Goal: Task Accomplishment & Management: Manage account settings

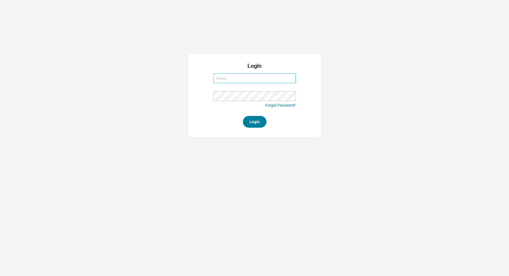
type input "[EMAIL_ADDRESS][DOMAIN_NAME]"
type input "jack@qualitybath.com"
click at [251, 121] on button "Login" at bounding box center [255, 122] width 24 height 12
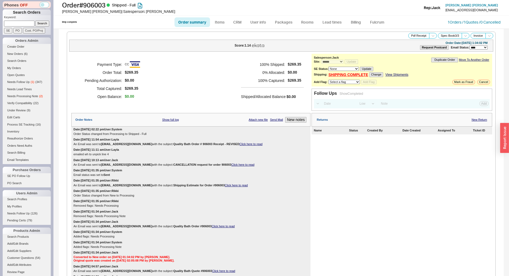
select select "*"
select select "LOW"
select select "3"
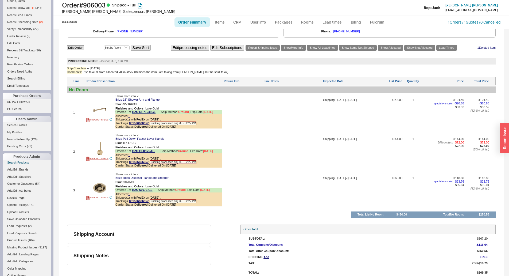
scroll to position [80, 0]
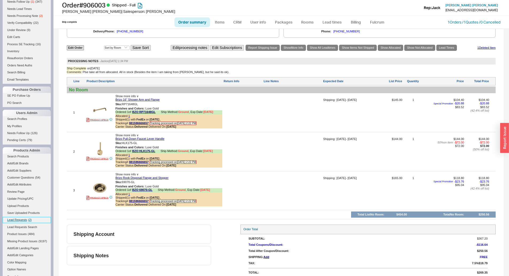
click at [18, 218] on span "Lead Requests" at bounding box center [17, 219] width 20 height 3
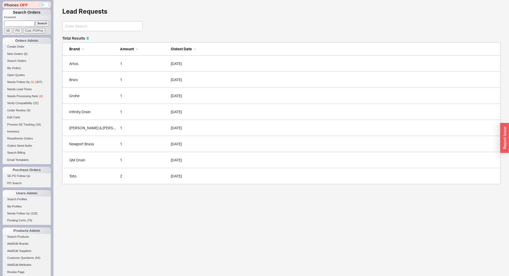
scroll to position [144, 434]
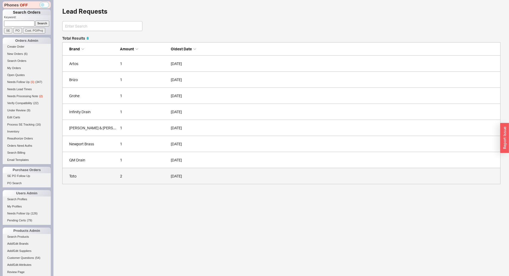
click at [84, 174] on div "Toto" at bounding box center [93, 175] width 48 height 5
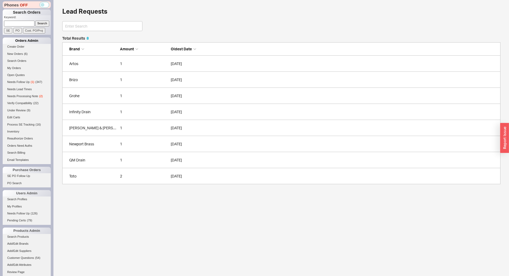
scroll to position [144, 434]
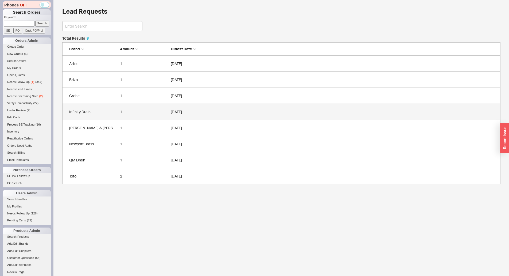
click at [106, 117] on link "Infinity Drain 1 09/22/2025" at bounding box center [281, 112] width 439 height 16
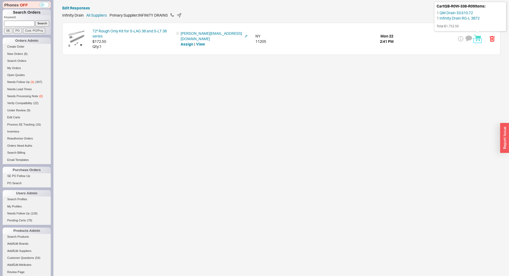
click at [476, 39] on icon at bounding box center [478, 38] width 5 height 1
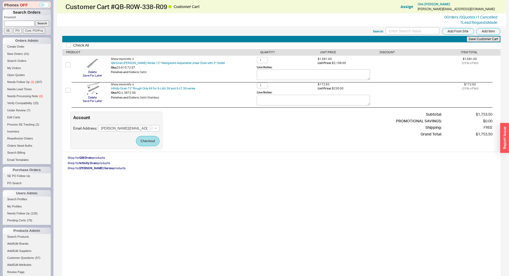
click at [229, 138] on div "Account Email Address: morgan@gallerykbny.com Checkout Subtotal: $1,753.50 PROM…" at bounding box center [281, 129] width 422 height 37
drag, startPoint x: 380, startPoint y: 136, endPoint x: 365, endPoint y: 138, distance: 14.8
click at [380, 136] on div "Account Email Address: morgan@gallerykbny.com Checkout Subtotal: $1,753.50 PROM…" at bounding box center [281, 129] width 422 height 37
click at [21, 45] on link "Create Order" at bounding box center [27, 47] width 48 height 6
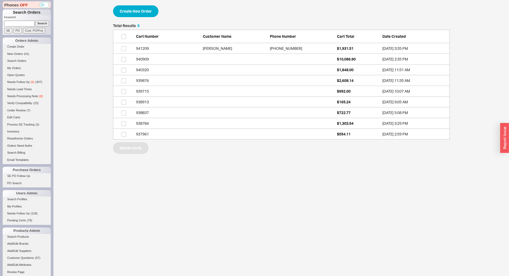
scroll to position [111, 333]
click at [328, 68] on link "940320 $1,848.00 9/16/25 11:51 AM" at bounding box center [281, 69] width 337 height 11
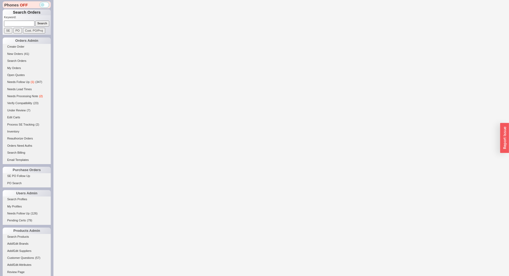
select select "3"
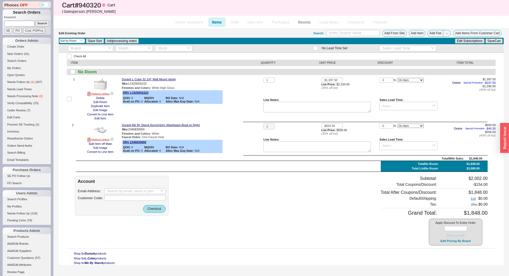
click at [417, 29] on div "Edit Existing Order Search: Add From Site Add Item Add Fee Add Items From Custo…" at bounding box center [281, 33] width 445 height 9
click at [414, 34] on button "Add Item" at bounding box center [417, 33] width 17 height 7
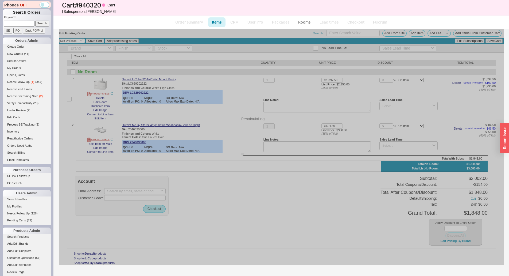
select select "ON_CHECKOUT_AGGREGATED"
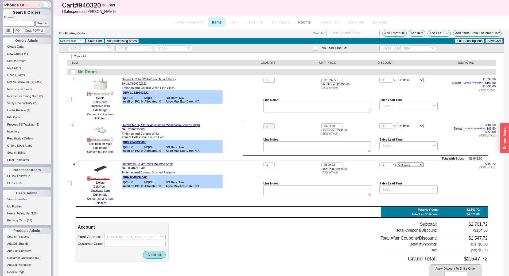
select select "ON_CHECKOUT_AGGREGATED"
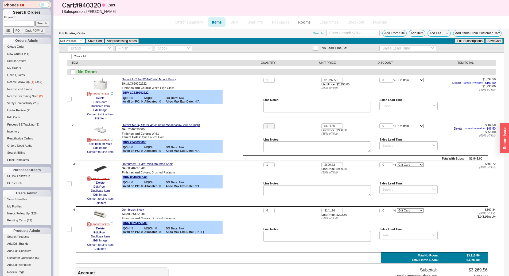
click at [221, 244] on div "Dornbracht Hook Sku: 83251220-06 Finishes and Colors : Brushed Platinum DRN 832…" at bounding box center [192, 229] width 140 height 43
click at [179, 165] on button "800-774-1181" at bounding box center [189, 164] width 28 height 5
click at [241, 161] on div "Check All ITEM QUANTITY UNIT PRICE DISCOUNT ITEM TOTAL No Room 1 PRODUCT SPECS …" at bounding box center [281, 216] width 445 height 327
click at [100, 99] on button "Delete" at bounding box center [101, 98] width 12 height 4
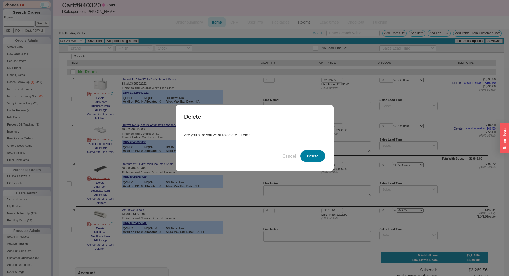
click at [306, 160] on button "Delete" at bounding box center [313, 156] width 25 height 12
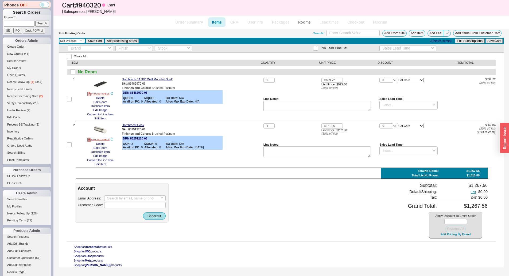
click at [307, 158] on div "Line Notes:" at bounding box center [318, 154] width 108 height 22
click at [272, 80] on input "1" at bounding box center [269, 80] width 11 height 5
type input "8"
click at [492, 41] on button "Save Cart" at bounding box center [494, 41] width 17 height 5
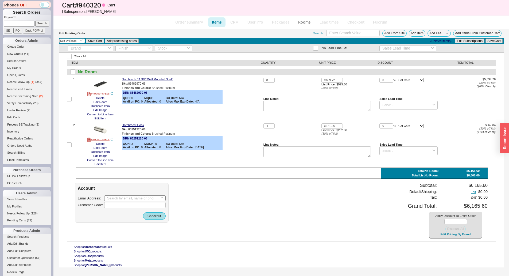
click at [109, 198] on div "Email Address: Customer Code:" at bounding box center [122, 201] width 88 height 13
click at [110, 198] on input at bounding box center [134, 198] width 61 height 6
paste input "Brooke Novak <Brooke.Novak@dts-america.com>"
drag, startPoint x: 118, startPoint y: 199, endPoint x: 101, endPoint y: 200, distance: 16.6
click at [101, 200] on div "Email Address: Brooke Novak <Brooke.Novak@dts-america.com Loading... Customer C…" at bounding box center [122, 201] width 88 height 13
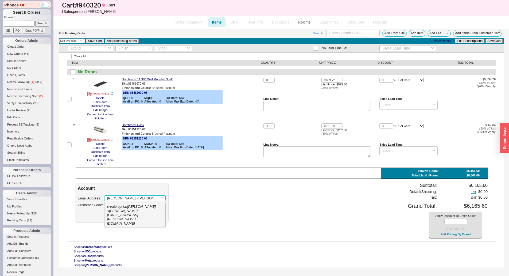
click at [125, 198] on input "Brooke Novak <Brooke.Novak@dts-america.com" at bounding box center [134, 198] width 61 height 6
drag, startPoint x: 132, startPoint y: 198, endPoint x: 93, endPoint y: 195, distance: 39.1
click at [93, 195] on div "Email Address: Brooke Novak <Brooke.Novak@dts-america.com Customer Code:" at bounding box center [122, 201] width 88 height 13
click at [137, 207] on div "Brooke.Novak@dts-america.com" at bounding box center [135, 212] width 56 height 17
type input "Brooke.Novak@dts-america.com"
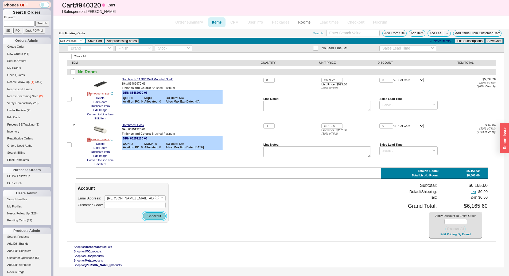
click at [161, 216] on button "Checkout" at bounding box center [154, 215] width 23 height 7
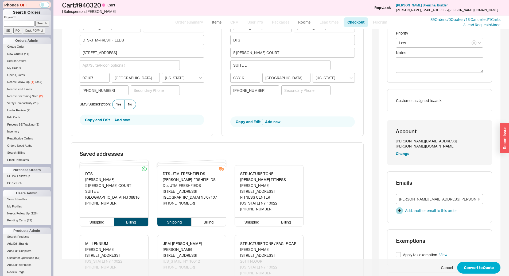
scroll to position [107, 0]
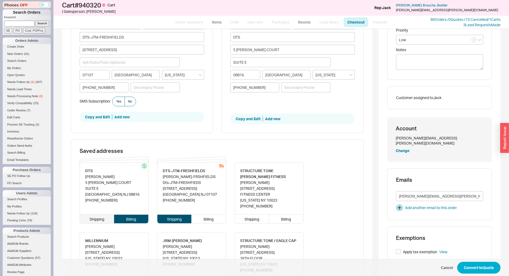
click at [98, 218] on div "Shipping" at bounding box center [97, 218] width 34 height 9
type input "Brooke"
type input "Novak"
type input "DTS"
type input "5 AUER COURT"
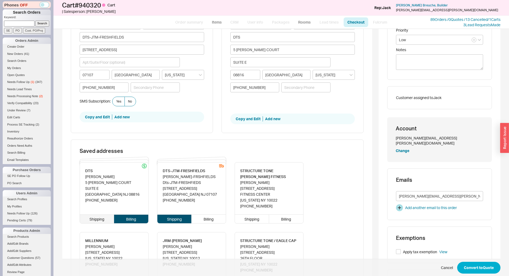
type input "SUITE E"
type input "08816"
type input "EAST BRUNSWICK"
type input "(732) 390-6100"
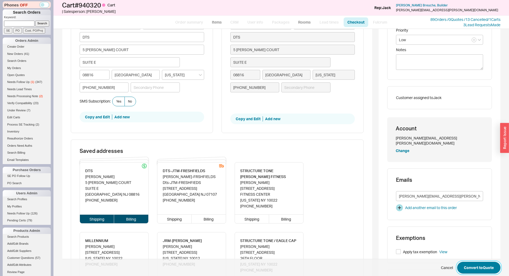
click at [464, 266] on button "Convert to Quote" at bounding box center [478, 268] width 43 height 12
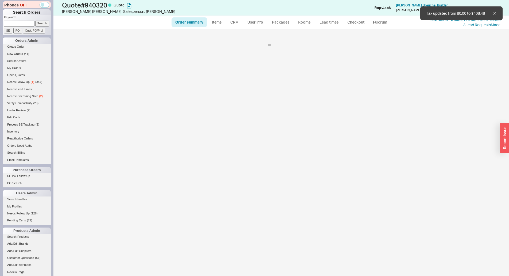
select select "*"
select select "LOW"
select select "3"
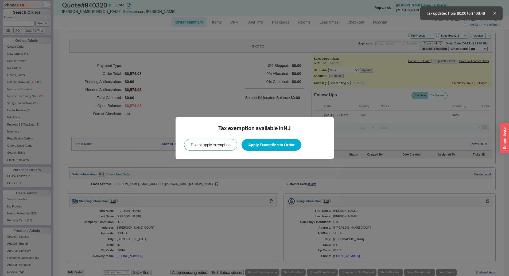
select select "*"
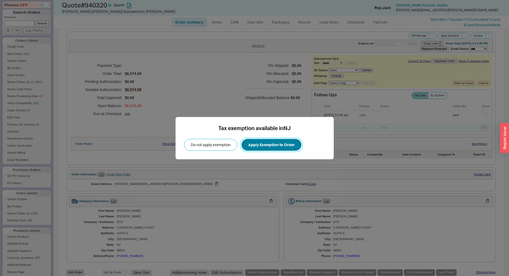
click at [265, 147] on button "Apply Exemption to Order" at bounding box center [272, 145] width 60 height 12
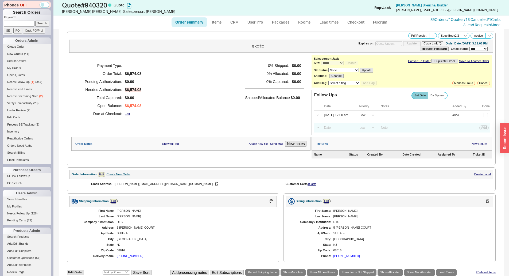
click at [264, 117] on div "Tax exemption available in NJ Do not apply exemption Apply Exemption to Order" at bounding box center [255, 138] width 158 height 42
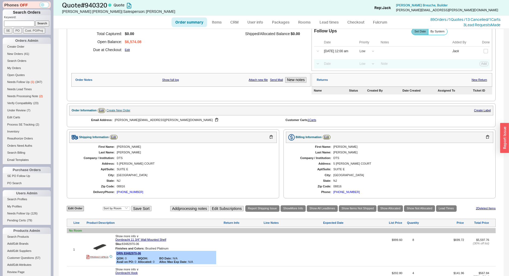
scroll to position [145, 0]
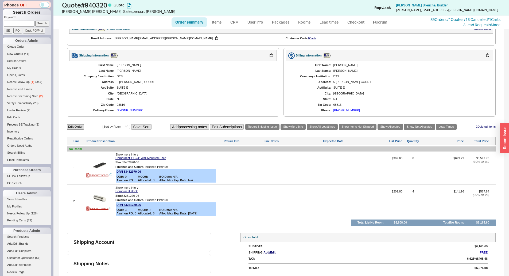
click at [321, 153] on div "1 PRODUCT SPECS Show more info ∨ Dornbracht 11 3/4" Wall Mounted Shelf Sku: 834…" at bounding box center [281, 168] width 429 height 30
click at [269, 164] on div at bounding box center [293, 169] width 59 height 26
click at [235, 101] on div "First Name: Brooke Last Name: Novak Company / Institution: DTS Address: 5 AUER …" at bounding box center [173, 87] width 208 height 53
click at [73, 129] on link "Edit Order" at bounding box center [75, 126] width 17 height 5
select select "3"
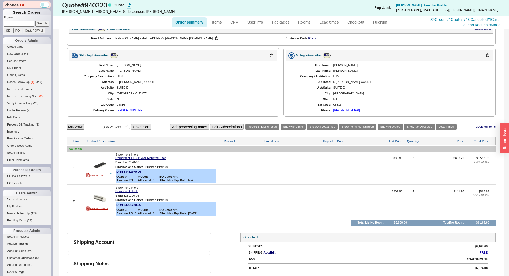
select select "ON_CHECKOUT_AGGREGATED"
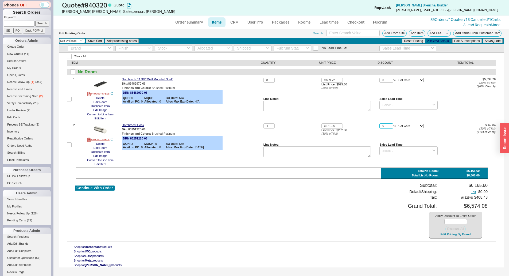
click at [382, 125] on input "0" at bounding box center [387, 125] width 14 height 5
type input "10"
click at [408, 126] on select "On Item On Bottom Gift Card" at bounding box center [410, 126] width 27 height 4
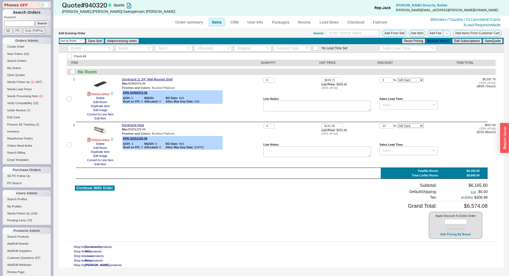
select select "ON_ITEM"
click at [397, 124] on select "On Item On Bottom Gift Card" at bounding box center [410, 126] width 27 height 4
click at [412, 79] on select "On Item On Bottom Gift Card" at bounding box center [410, 80] width 27 height 4
select select "ON_ITEM"
click at [397, 78] on select "On Item On Bottom Gift Card" at bounding box center [410, 80] width 27 height 4
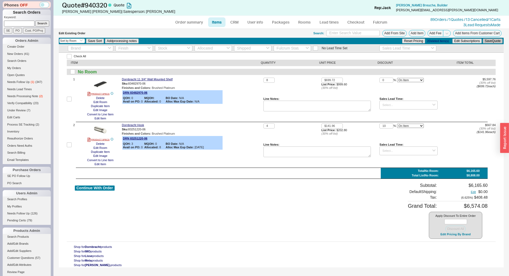
click at [485, 41] on button "Save Quote" at bounding box center [493, 41] width 20 height 5
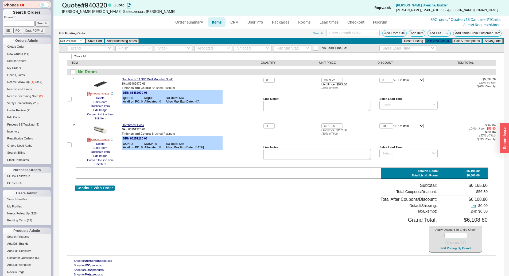
click at [465, 79] on div "$5,597.76 ( 30 % off list) ( $699.72 each)" at bounding box center [467, 83] width 58 height 11
click at [346, 214] on div "Continue With Order Subtotal: $6,165.60 Total Coupons/Discount: - $56.80 Total …" at bounding box center [281, 218] width 413 height 70
click at [105, 190] on button "Continue With Order" at bounding box center [95, 187] width 40 height 5
select select "*"
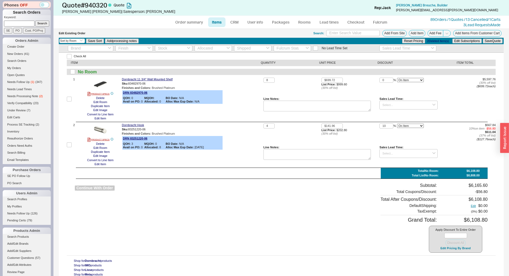
select select "LOW"
select select "3"
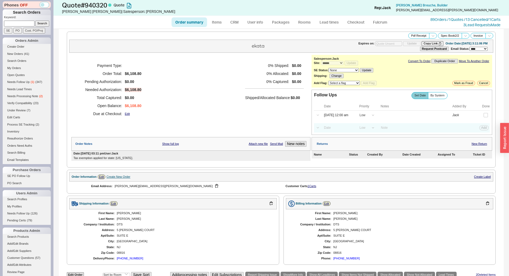
click at [228, 134] on div "Payment Type: Order Total: $6,108.80 Pending Authorization: $0.00 Needed Author…" at bounding box center [190, 95] width 239 height 80
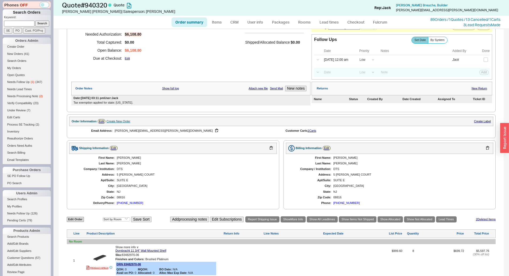
scroll to position [159, 0]
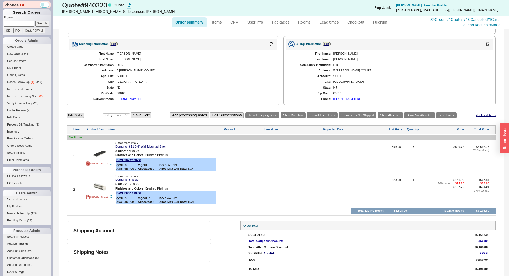
click at [78, 111] on div "Edit Order Select an option Sort by Brand Sort by Room Save Sort Add processing…" at bounding box center [281, 114] width 429 height 7
click at [78, 112] on div "Edit Order Select an option Sort by Brand Sort by Room Save Sort Add processing…" at bounding box center [281, 114] width 429 height 7
click at [78, 113] on link "Edit Order" at bounding box center [75, 115] width 17 height 5
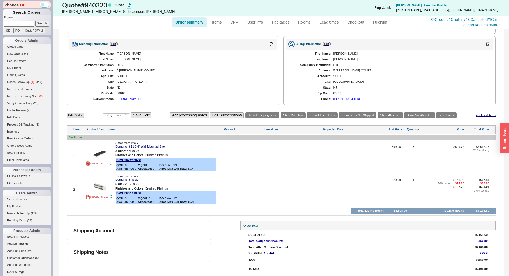
select select "3"
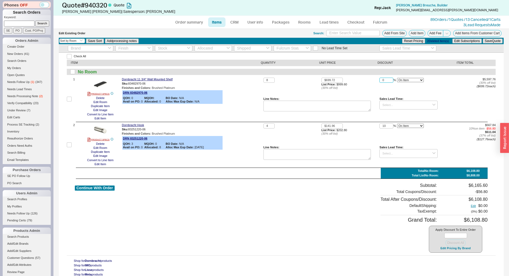
click at [384, 81] on input "0" at bounding box center [387, 80] width 14 height 5
type input "10"
click at [486, 42] on button "Save Quote" at bounding box center [493, 41] width 20 height 5
click at [463, 108] on div "8 $699.72 List Price: $999.60 ( 30 % off list) 10 % On Item On Bottom Gift Card…" at bounding box center [380, 99] width 232 height 43
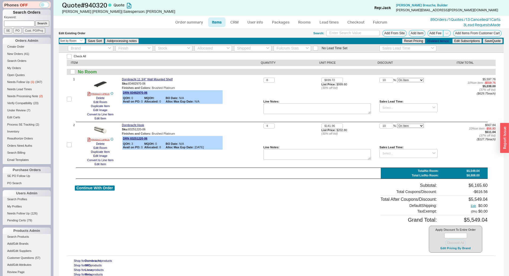
click at [287, 131] on div "4" at bounding box center [293, 134] width 58 height 22
click at [248, 133] on div "Finishes and Colors : Brushed Platinum" at bounding box center [192, 133] width 140 height 3
click at [224, 144] on div "Dornbracht Hook Sku: 83251220-06 Finishes and Colors : Brushed Platinum DRN 832…" at bounding box center [192, 144] width 140 height 43
click at [255, 128] on div "Sku: 83251220-06" at bounding box center [192, 129] width 140 height 5
click at [193, 23] on link "Order summary" at bounding box center [190, 22] width 36 height 10
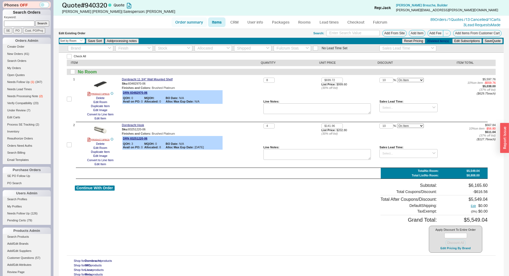
select select "*"
select select "LOW"
select select "3"
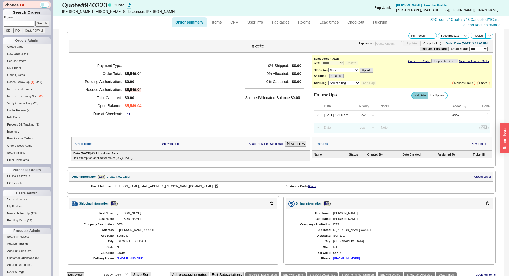
click at [228, 68] on div "Payment Type: Order Total: $5,549.04 Pending Authorization: $0.00 Needed Author…" at bounding box center [190, 90] width 239 height 70
click at [233, 25] on link "CRM" at bounding box center [235, 22] width 16 height 10
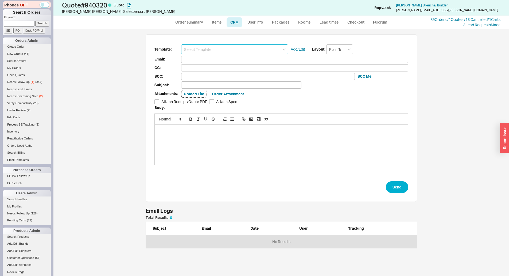
scroll to position [243, 452]
click at [237, 46] on input at bounding box center [234, 49] width 107 height 10
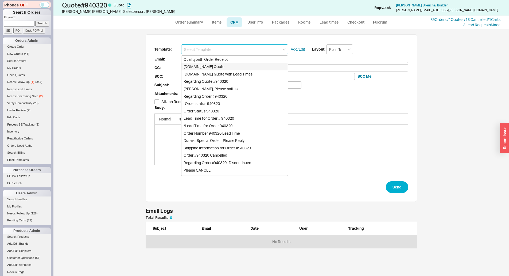
click at [231, 63] on div "Qualitybath.com Quote" at bounding box center [235, 66] width 106 height 7
type input "Qualitybath.com Quote"
type input "Receipt"
type input "Brooke.Novak@dts-america.com"
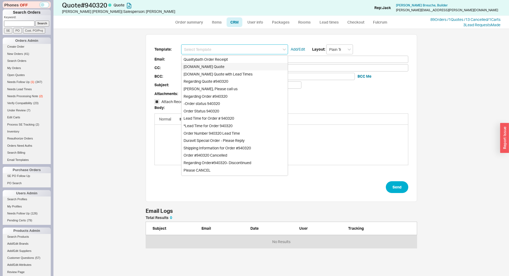
type input "Quality Bath Quote #940320"
checkbox input "true"
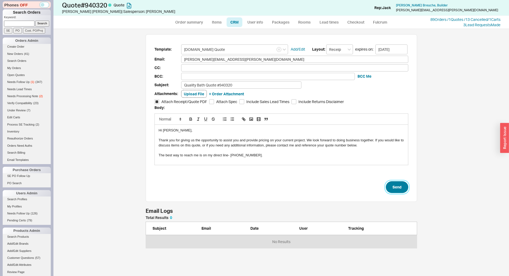
click at [405, 187] on button "Send" at bounding box center [397, 187] width 22 height 12
select select "*"
select select "LOW"
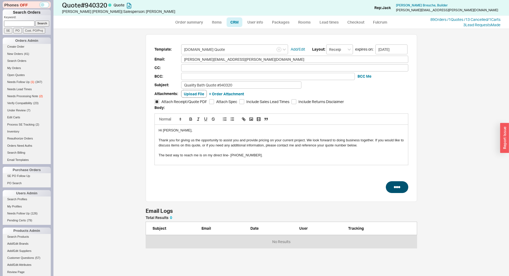
select select "3"
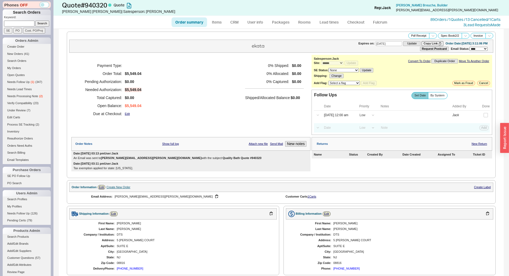
drag, startPoint x: 22, startPoint y: 25, endPoint x: 39, endPoint y: 24, distance: 16.9
click at [22, 25] on input at bounding box center [19, 24] width 30 height 6
paste input "QB-X68-77L-W6X"
type input "QB-X68-77L-W6X"
click at [39, 24] on input "Search" at bounding box center [42, 24] width 14 height 6
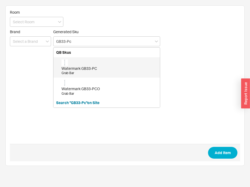
click at [118, 65] on div "Watermark GB33-PC Grab Bar" at bounding box center [109, 67] width 96 height 16
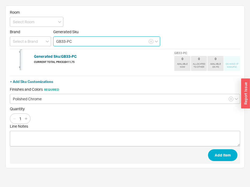
click at [109, 40] on input "GB33-PC" at bounding box center [106, 41] width 107 height 10
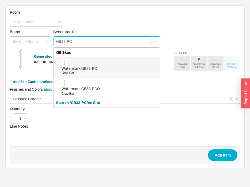
click at [109, 40] on input "GB33-PC" at bounding box center [106, 41] width 107 height 10
paste input "83482970-06"
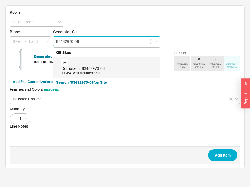
click at [102, 64] on div "Dornbracht 83482970-06 11 3/4" Wall Mounted Shelf" at bounding box center [109, 67] width 96 height 16
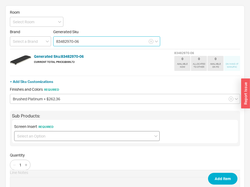
type input "83482970-06"
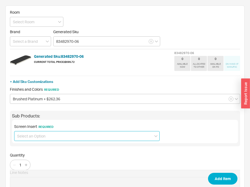
click at [91, 134] on input at bounding box center [86, 136] width 145 height 10
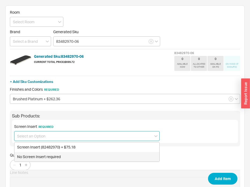
click at [48, 157] on div "No Screen Insert required" at bounding box center [86, 157] width 145 height 10
type input "No Screen Insert required"
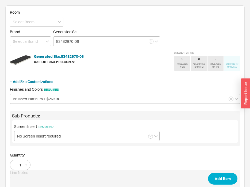
click at [213, 171] on span "Add Item" at bounding box center [125, 178] width 230 height 17
click at [217, 175] on button "Add Item" at bounding box center [222, 179] width 29 height 12
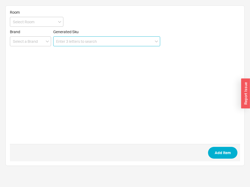
click at [74, 44] on input at bounding box center [106, 41] width 107 height 10
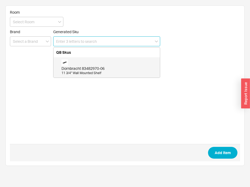
paste input "83251220-06"
click at [90, 64] on div "Dornbracht 83251220-06 Hook" at bounding box center [109, 67] width 96 height 16
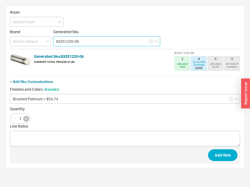
type input "83251220-06"
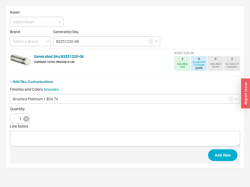
click at [29, 118] on button "button" at bounding box center [26, 119] width 6 height 6
click at [15, 118] on icon "button" at bounding box center [14, 119] width 4 height 4
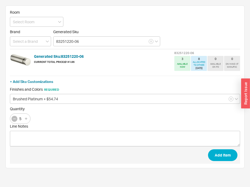
type input "4"
click at [240, 157] on span "Add Item" at bounding box center [125, 154] width 230 height 17
click at [219, 153] on button "Add Item" at bounding box center [222, 155] width 29 height 12
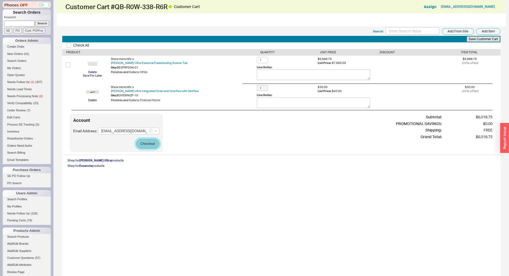
click at [149, 140] on button "Checkout" at bounding box center [148, 144] width 24 height 10
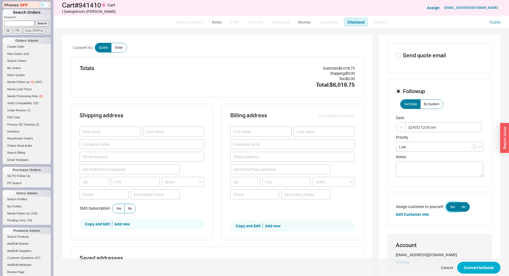
click at [453, 205] on span "Yes" at bounding box center [452, 207] width 5 height 4
click at [0, 0] on input "Yes" at bounding box center [0, 0] width 0 height 0
click at [476, 264] on button "Convert to Quote" at bounding box center [478, 268] width 43 height 12
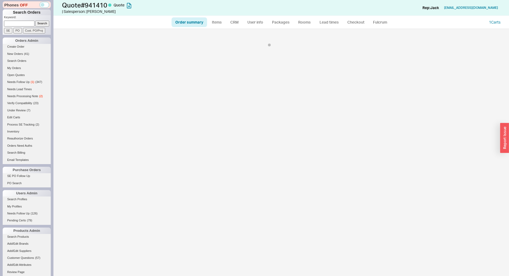
select select "*"
select select "LOW"
select select "3"
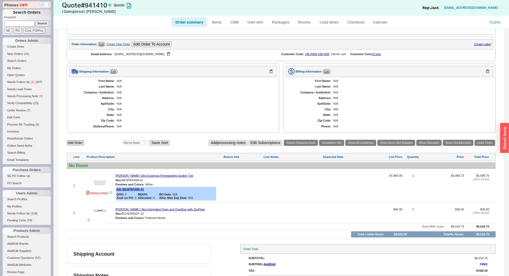
scroll to position [145, 0]
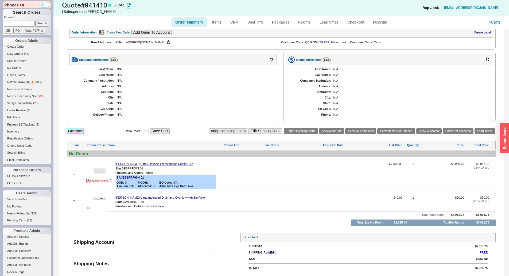
click at [76, 133] on link "Edit Order" at bounding box center [75, 130] width 17 height 5
select select "3"
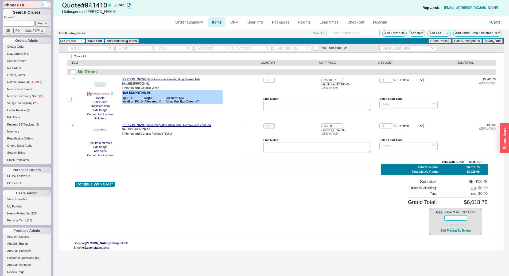
click at [460, 216] on input at bounding box center [456, 217] width 23 height 5
type input "10"
click at [460, 224] on button "Discount All" at bounding box center [456, 225] width 21 height 7
type input "10"
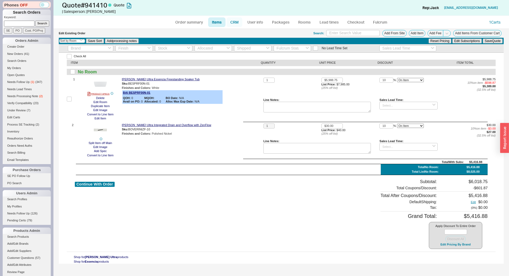
click at [234, 21] on link "CRM" at bounding box center [235, 22] width 16 height 10
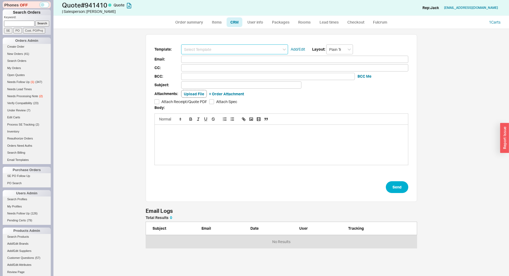
scroll to position [28, 268]
drag, startPoint x: 236, startPoint y: 45, endPoint x: 235, endPoint y: 55, distance: 10.0
click at [236, 45] on input at bounding box center [234, 49] width 107 height 10
click at [236, 52] on input at bounding box center [234, 49] width 107 height 10
click at [232, 50] on input at bounding box center [234, 49] width 107 height 10
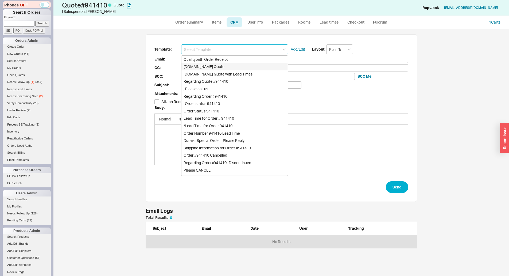
click at [224, 68] on div "Qualitybath.com Quote" at bounding box center [235, 66] width 106 height 7
type input "Receipt"
type input "ellen_m_mcdermott@hotmail.com"
type input "Quality Bath Quote #941410"
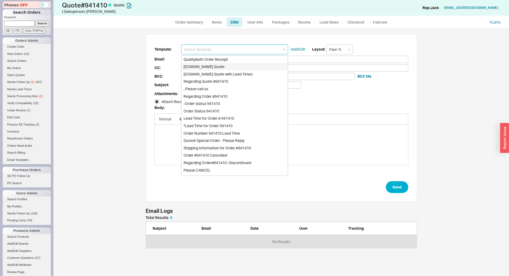
checkbox input "true"
type input "Qualitybath.com Quote"
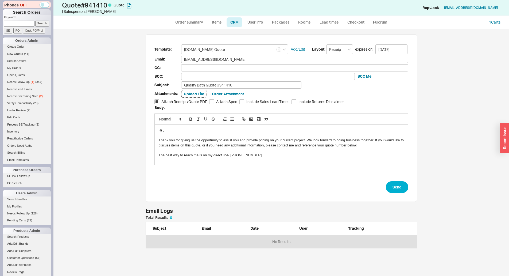
drag, startPoint x: 226, startPoint y: 71, endPoint x: 235, endPoint y: 77, distance: 10.1
click at [228, 73] on form "Template: Qualitybath.com Quote Add/Edit Layout: Receipt expires on: 10/06/2025…" at bounding box center [282, 118] width 254 height 149
drag, startPoint x: 240, startPoint y: 79, endPoint x: 247, endPoint y: 85, distance: 9.5
click at [241, 80] on form "Template: Qualitybath.com Quote Add/Edit Layout: Receipt expires on: 10/06/2025…" at bounding box center [282, 118] width 254 height 149
click at [247, 85] on input "Quality Bath Quote #941410" at bounding box center [241, 84] width 120 height 7
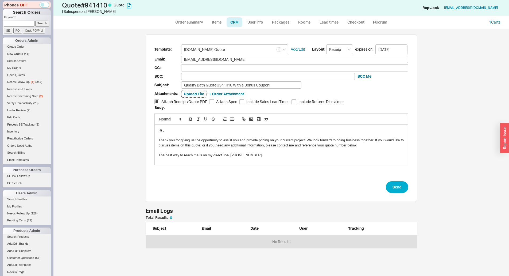
type input "Quality Bath Quote #941410 With a Bonus Coupon!"
click at [401, 193] on div "Template: Qualitybath.com Quote Add/Edit Layout: Receipt expires on: 10/06/2025…" at bounding box center [282, 118] width 272 height 168
click at [400, 192] on button "Send" at bounding box center [397, 187] width 22 height 12
select select "*"
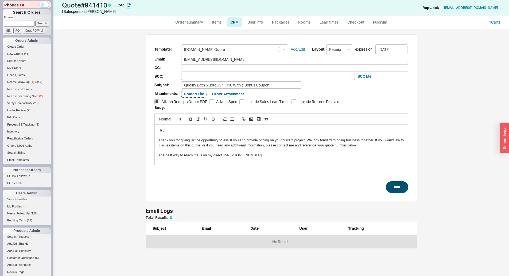
select select "LOW"
select select "3"
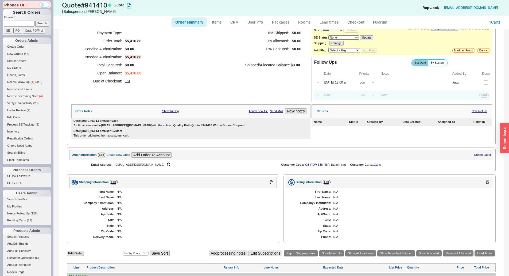
scroll to position [134, 0]
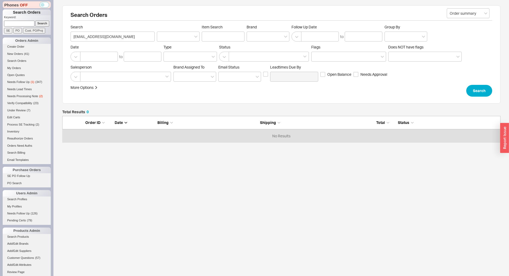
scroll to position [22, 434]
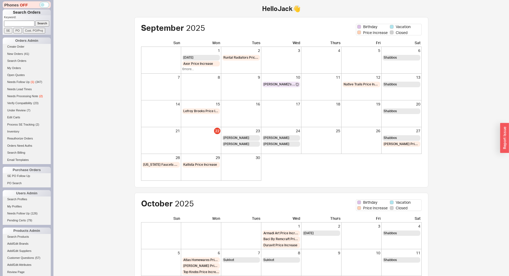
click at [23, 25] on input at bounding box center [19, 24] width 30 height 6
paste input "930148"
type input "930148"
drag, startPoint x: 44, startPoint y: 22, endPoint x: 41, endPoint y: 23, distance: 3.6
click at [44, 22] on input "Search" at bounding box center [42, 24] width 14 height 6
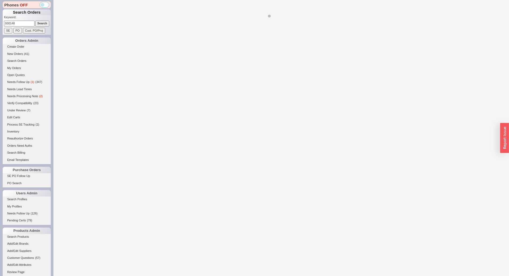
select select "*"
select select "LOW"
select select "3"
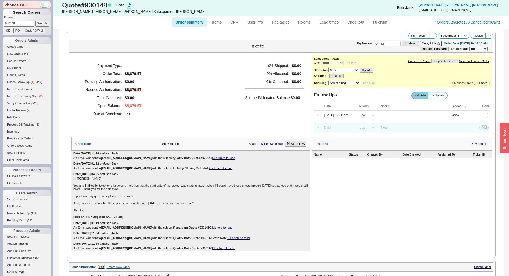
click at [269, 83] on h5 "0 % Captured:" at bounding box center [267, 82] width 44 height 8
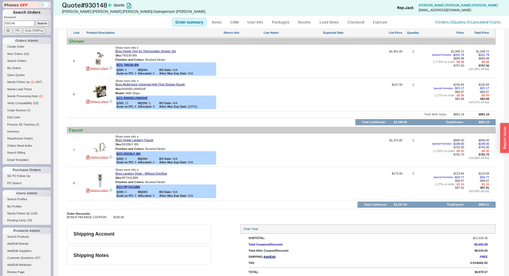
scroll to position [524, 0]
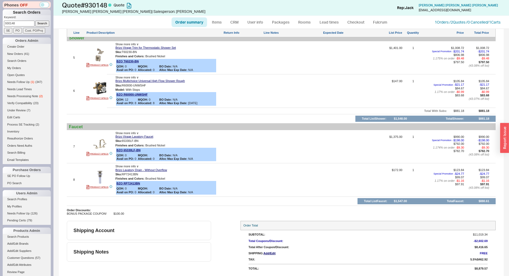
click at [248, 189] on div at bounding box center [243, 181] width 39 height 26
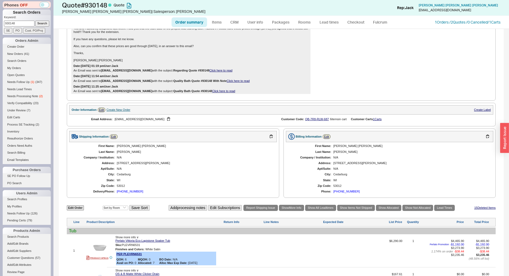
scroll to position [69, 0]
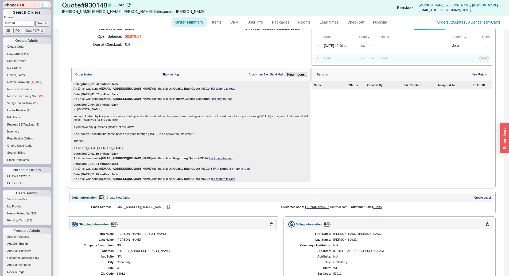
click at [217, 160] on link "Click here to read" at bounding box center [221, 157] width 23 height 3
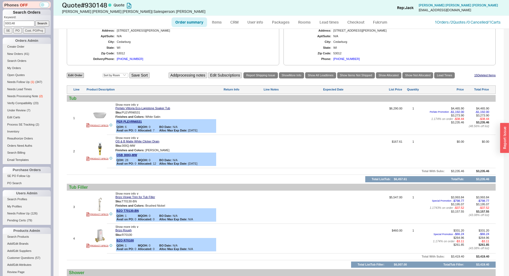
scroll to position [310, 0]
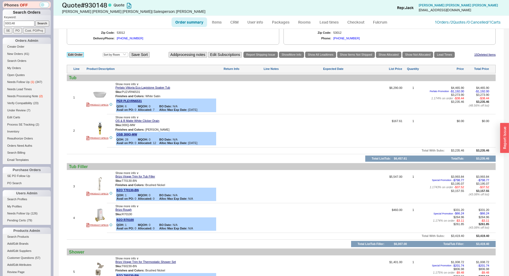
click at [81, 56] on link "Edit Order" at bounding box center [75, 54] width 17 height 5
select select "3"
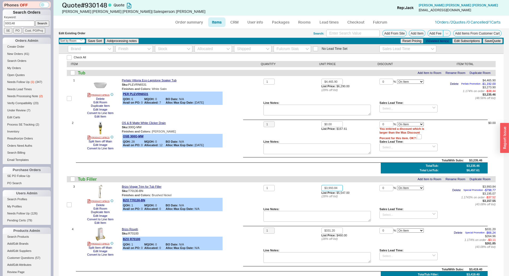
click at [339, 189] on input "$3,993.84" at bounding box center [332, 188] width 21 height 6
type input "$3,000.00"
click at [487, 43] on button "Save Quote" at bounding box center [493, 41] width 20 height 5
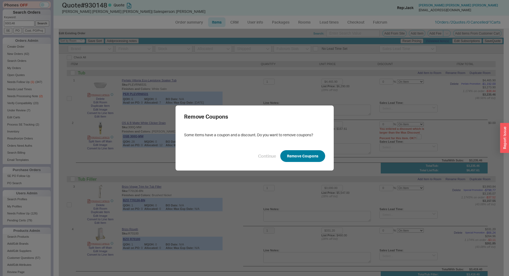
click at [302, 160] on button "Remove Coupons" at bounding box center [302, 156] width 45 height 12
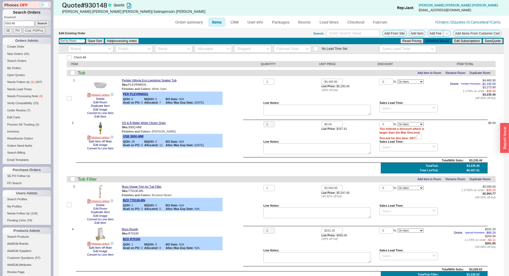
click at [264, 198] on div "1" at bounding box center [293, 194] width 58 height 19
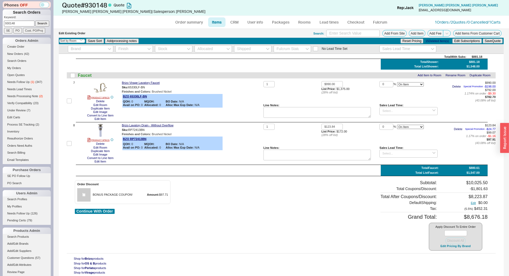
scroll to position [324, 0]
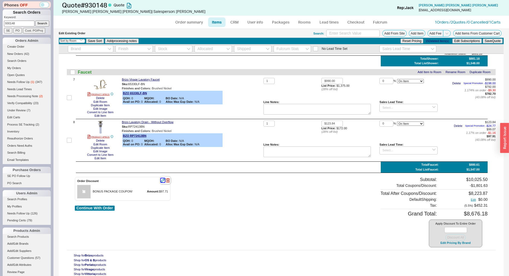
click at [164, 181] on icon "button" at bounding box center [163, 180] width 4 height 4
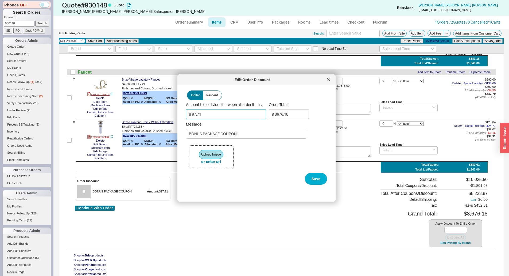
click at [208, 114] on input "$ 97.71" at bounding box center [226, 114] width 80 height 10
type input "$ 1"
type input "$ 8778.21"
type input "$ 15"
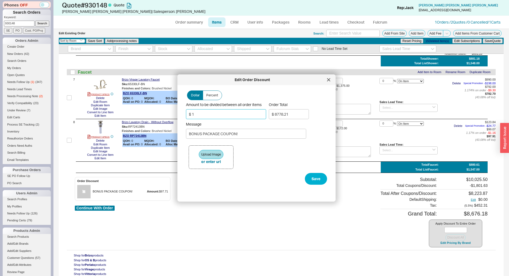
type input "$ 8763.44"
type input "$ 150"
type input "$ 8621.02"
type input "$ 150.0"
click at [300, 171] on div "Upload Image or enter url" at bounding box center [256, 157] width 141 height 32
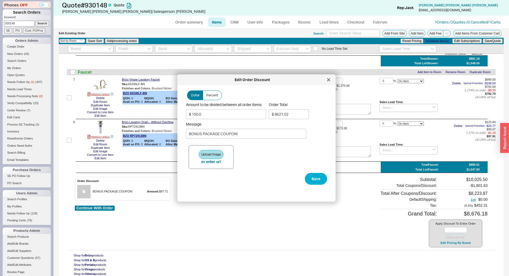
click at [325, 184] on div "Dollar Percent Amount to be divided between all order items $ 150.0 Order Total…" at bounding box center [261, 140] width 150 height 103
click at [320, 182] on button "Save" at bounding box center [316, 179] width 22 height 12
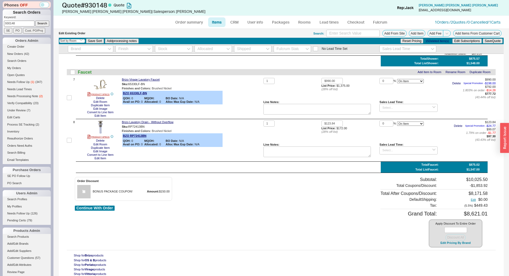
click at [248, 149] on div "Brizo Lavatory Drain - Without Overflow Sku: RP72413BN Finishes and Colors : Br…" at bounding box center [192, 140] width 140 height 40
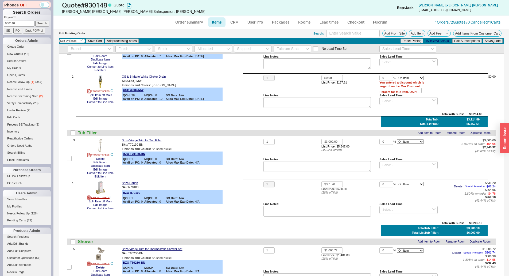
scroll to position [0, 0]
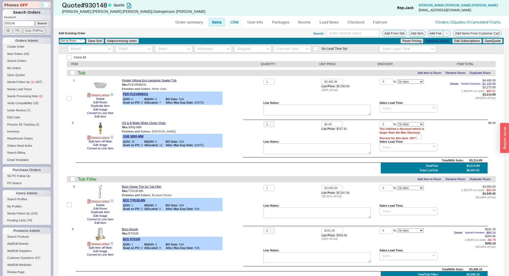
click at [236, 25] on link "CRM" at bounding box center [235, 22] width 16 height 10
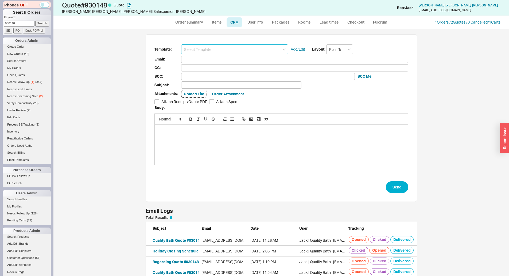
scroll to position [69, 268]
click at [229, 47] on input at bounding box center [234, 49] width 107 height 10
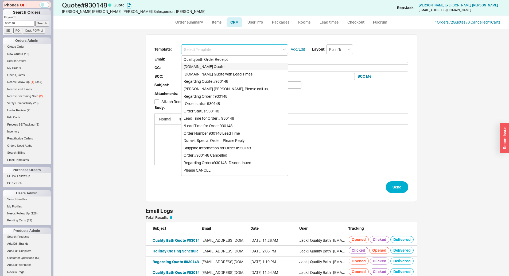
click at [221, 64] on div "Qualitybath.com Quote" at bounding box center [235, 66] width 106 height 7
type input "Receipt"
type input "[EMAIL_ADDRESS][DOMAIN_NAME]"
type input "Quality Bath Quote #930148"
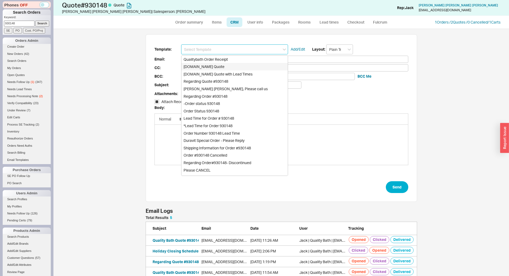
checkbox input "true"
type input "Qualitybath.com Quote"
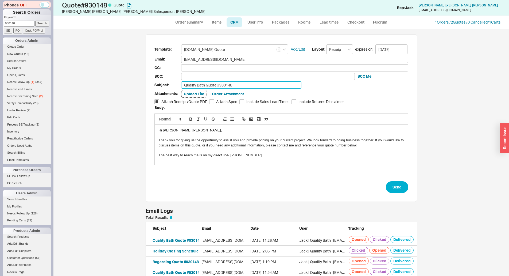
click at [255, 86] on input "Quality Bath Quote #930148" at bounding box center [241, 84] width 120 height 7
type input "Quality Bath Quote #930148 Revised"
click at [394, 188] on button "Send" at bounding box center [397, 187] width 22 height 12
select select "*"
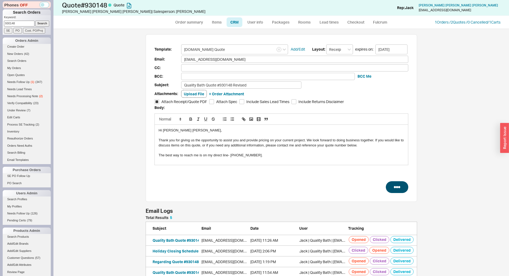
select select "LOW"
select select "3"
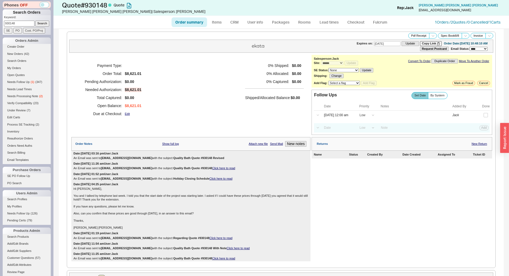
click at [245, 98] on h5 "Shipped/Allocated Balance" at bounding box center [267, 97] width 45 height 7
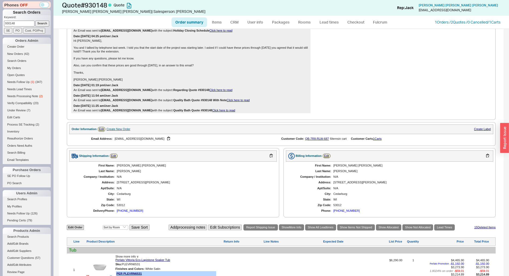
scroll to position [321, 0]
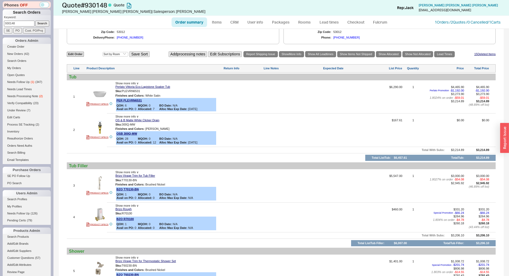
click at [302, 190] on div at bounding box center [293, 187] width 59 height 26
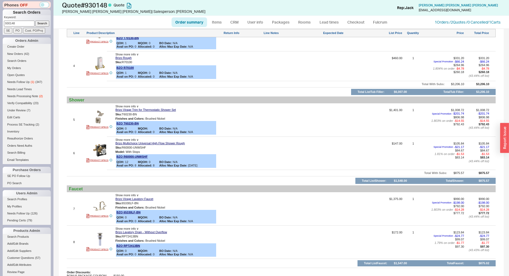
scroll to position [481, 0]
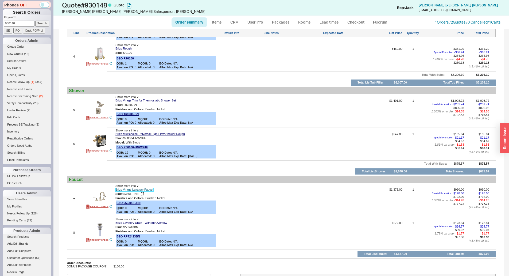
click at [138, 189] on link "Brizo Virage Lavatory Faucet" at bounding box center [135, 189] width 38 height 3
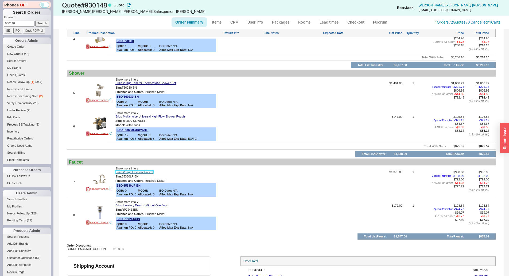
scroll to position [508, 0]
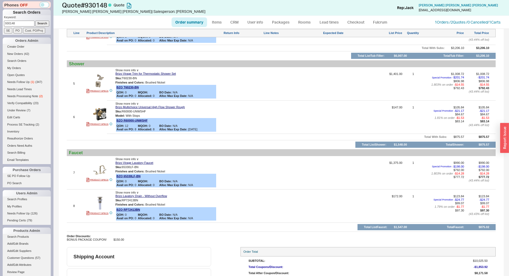
click at [343, 78] on div at bounding box center [347, 85] width 49 height 26
click at [242, 116] on div at bounding box center [243, 119] width 39 height 26
click at [372, 149] on div "Faucet" at bounding box center [281, 152] width 429 height 7
drag, startPoint x: 329, startPoint y: 136, endPoint x: 320, endPoint y: 138, distance: 9.3
click at [329, 136] on div "Edit Order Select an option Sort by Brand Sort by Room Save Sort Add processing…" at bounding box center [281, 52] width 429 height 378
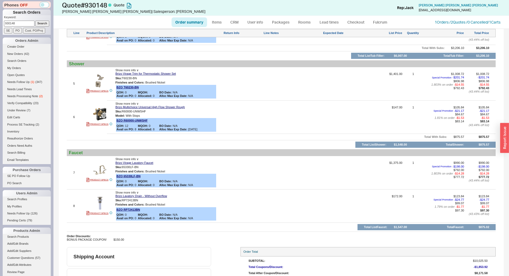
click at [35, 26] on input "Search" at bounding box center [42, 24] width 14 height 6
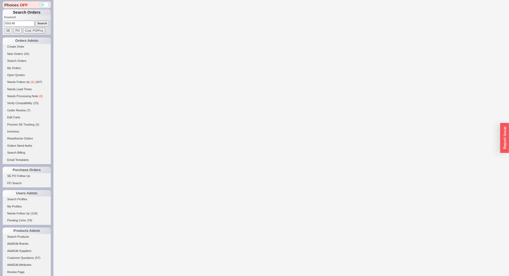
click at [30, 24] on input "930148" at bounding box center [19, 24] width 30 height 6
select select "*"
select select "LOW"
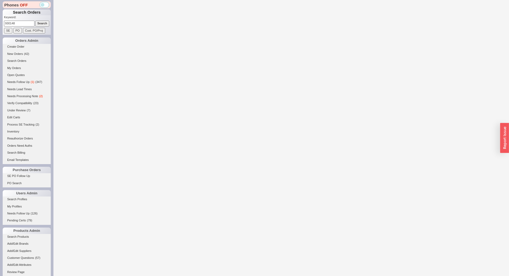
select select "LOW"
select select "3"
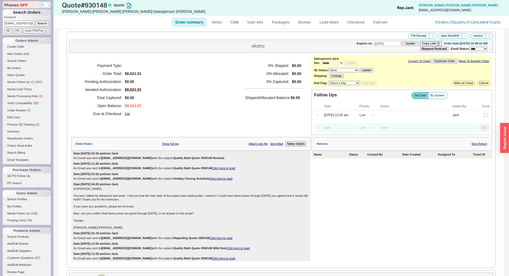
scroll to position [0, 14]
type input "andysanguinetti@hotmail.com"
click at [35, 23] on input "Search" at bounding box center [42, 24] width 14 height 6
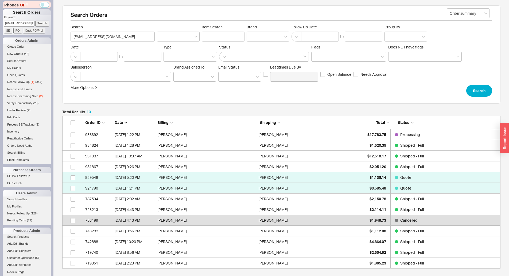
scroll to position [148, 434]
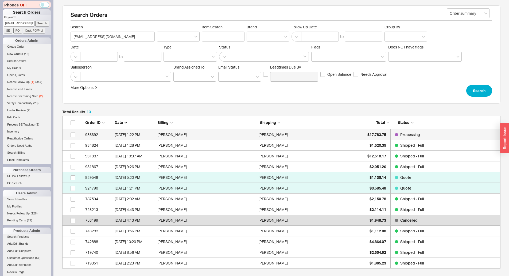
click at [354, 135] on div "Andrea Sanguinetti" at bounding box center [308, 134] width 98 height 11
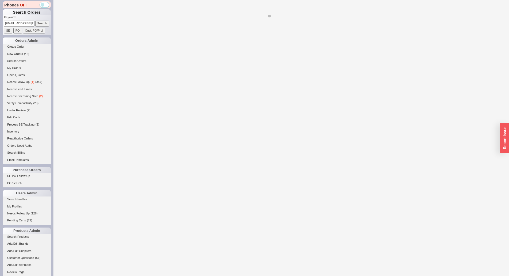
select select "*"
select select "LOW"
select select "3"
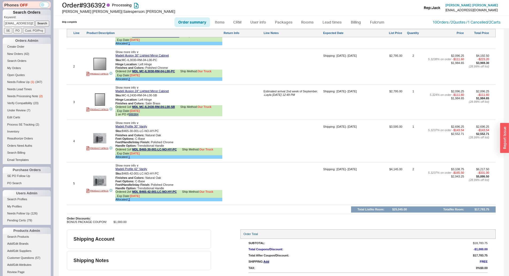
scroll to position [428, 0]
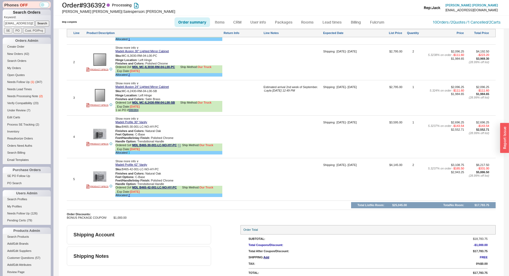
click at [129, 152] on link "1" at bounding box center [129, 152] width 2 height 3
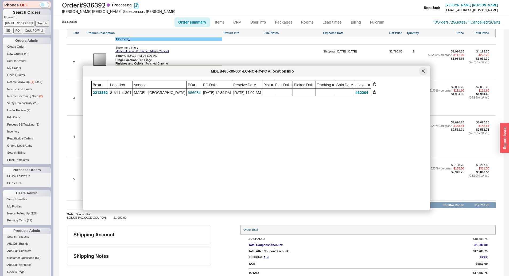
click at [420, 71] on div at bounding box center [423, 71] width 9 height 9
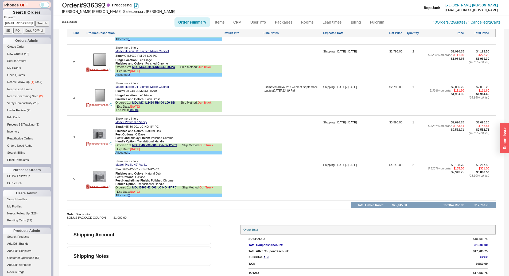
click at [320, 117] on div "4 PRODUCT SPECS Show more info ∨ Madeli Profile 30" Vanity Sku: B465-30-001-LC-…" at bounding box center [281, 137] width 429 height 40
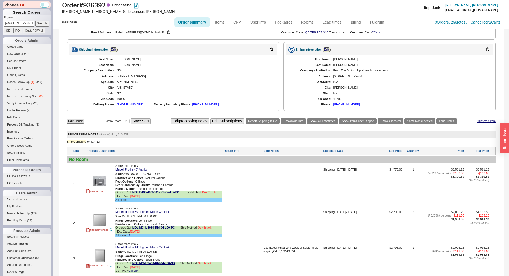
scroll to position [294, 0]
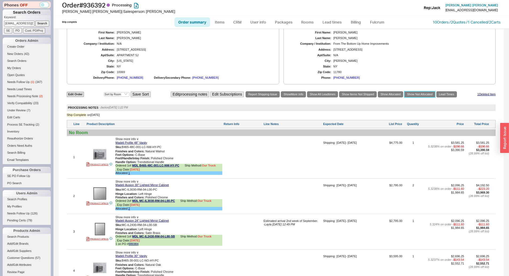
click at [416, 94] on link "Show Not Allocated" at bounding box center [420, 94] width 31 height 6
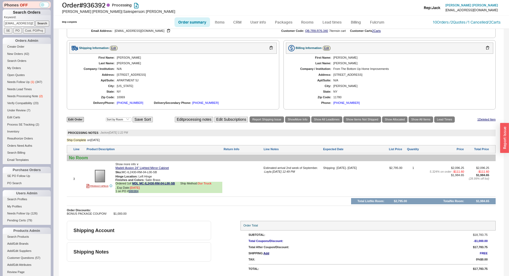
scroll to position [269, 0]
click at [158, 185] on link "MDL MC-IL2430-RM-04-L00-SB" at bounding box center [153, 184] width 43 height 4
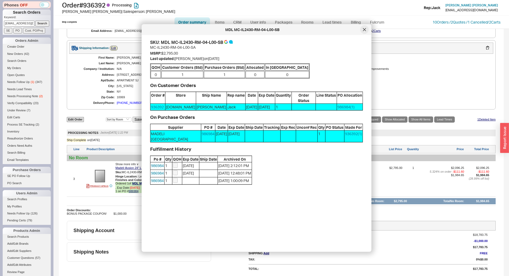
click at [365, 30] on icon at bounding box center [364, 29] width 3 height 3
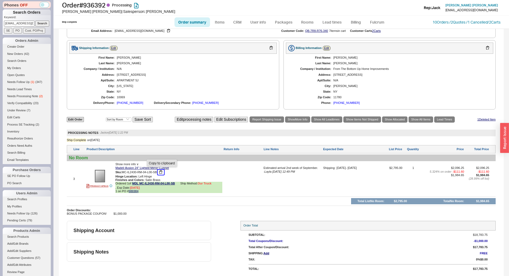
click at [163, 172] on button "button" at bounding box center [161, 172] width 6 height 5
click at [279, 184] on div "Estimated arrival 2nd week of September. - Layla 09/02/2025 12:49 PM" at bounding box center [293, 180] width 59 height 29
click at [269, 172] on span "- Layla 09/02/2025 12:49 PM" at bounding box center [280, 171] width 32 height 3
click at [235, 96] on div "10069" at bounding box center [194, 96] width 155 height 3
click at [184, 25] on link "Order summary" at bounding box center [193, 22] width 36 height 10
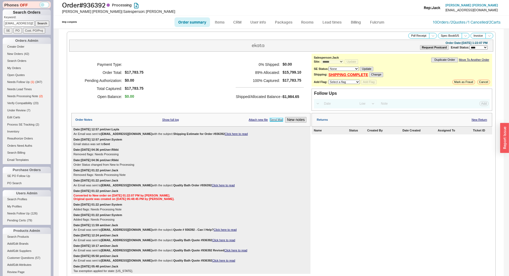
click at [271, 118] on link "Send Mail" at bounding box center [276, 119] width 13 height 3
click at [156, 100] on div "Payment Type: Order Total: $17,783.75 Pending Authorization: $0.00 Total Captur…" at bounding box center [190, 80] width 239 height 53
click at [283, 63] on span "$0.00" at bounding box center [292, 64] width 19 height 5
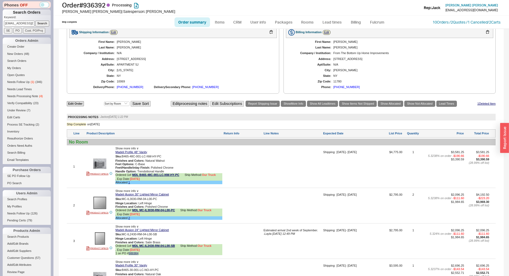
scroll to position [294, 0]
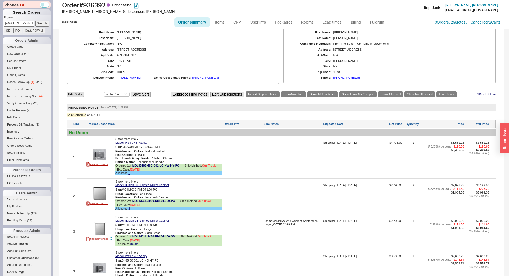
click at [197, 16] on ul "Order summary Items CRM User info Packages Rooms Lead times Billing Fulcrum" at bounding box center [281, 22] width 218 height 13
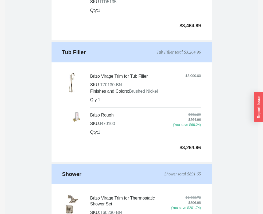
scroll to position [588, 0]
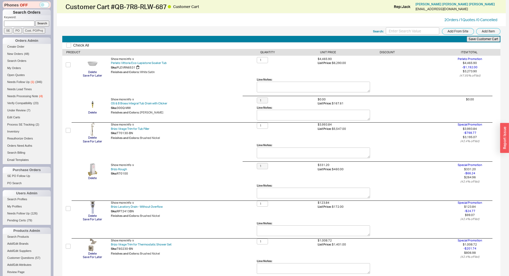
click at [236, 70] on div "Sku: PLEVRN6531" at bounding box center [184, 67] width 146 height 5
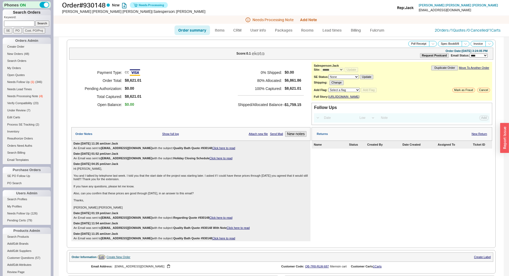
select select "*"
select select "LOW"
select select "3"
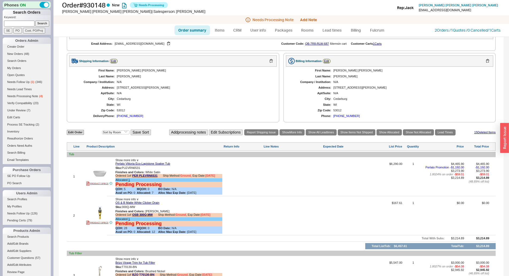
scroll to position [226, 0]
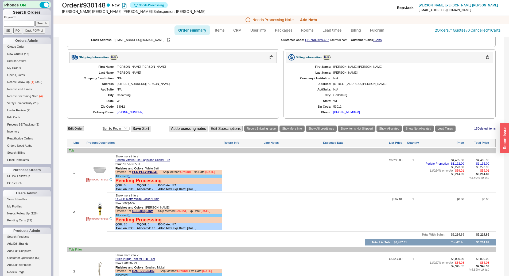
click at [191, 26] on link "Order summary" at bounding box center [193, 30] width 36 height 10
select select "*"
select select "LOW"
select select "3"
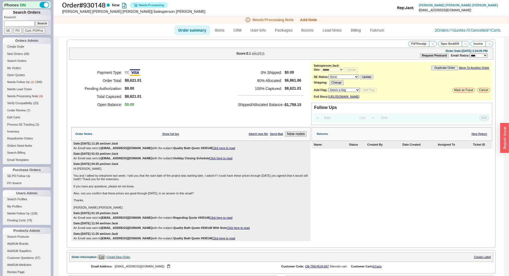
click at [191, 26] on link "Order summary" at bounding box center [193, 30] width 36 height 10
select select "*"
select select "LOW"
select select "3"
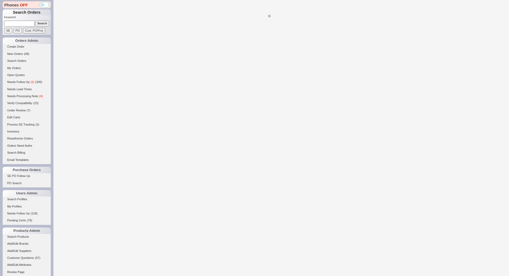
select select "*"
select select "LOW"
select select "3"
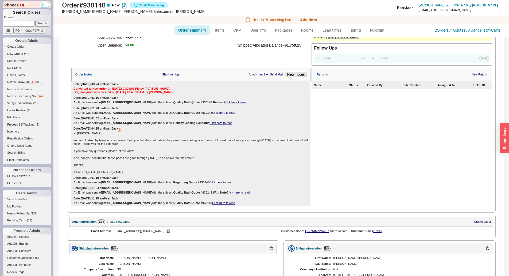
scroll to position [170, 0]
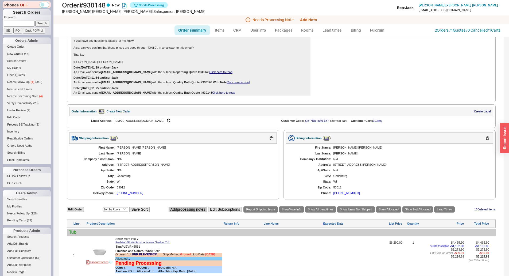
click at [179, 212] on button "Add processing notes" at bounding box center [188, 209] width 39 height 6
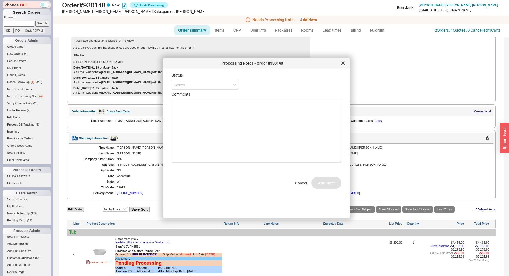
click at [198, 164] on form "Status Comments Cancel Add Note" at bounding box center [257, 131] width 170 height 116
click at [197, 155] on textarea "Comments" at bounding box center [257, 131] width 170 height 64
type textarea "plse 2 day the valves"
click at [205, 84] on input at bounding box center [205, 85] width 67 height 10
click at [197, 104] on div "Ship Complete" at bounding box center [205, 105] width 66 height 10
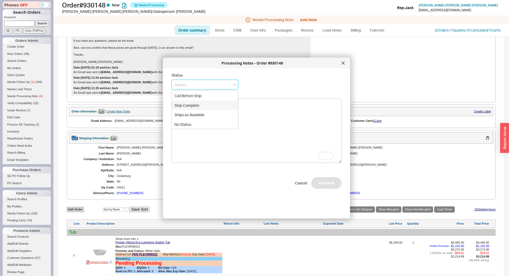
type input "Ship Complete"
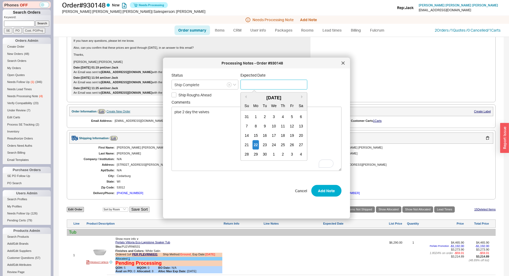
click at [248, 82] on input at bounding box center [274, 85] width 67 height 10
click at [254, 145] on div "22" at bounding box center [256, 144] width 6 height 9
type input "[DATE]"
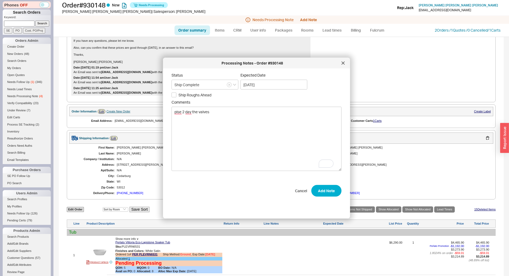
click at [174, 98] on form "Status Ship Complete Expected Date [DATE] Ship Roughs Ahead Comments plse 2 day…" at bounding box center [257, 135] width 170 height 124
click at [175, 95] on input "Ship Roughs Ahead" at bounding box center [174, 94] width 5 height 5
checkbox input "true"
click at [315, 186] on button "Add Note" at bounding box center [327, 191] width 30 height 12
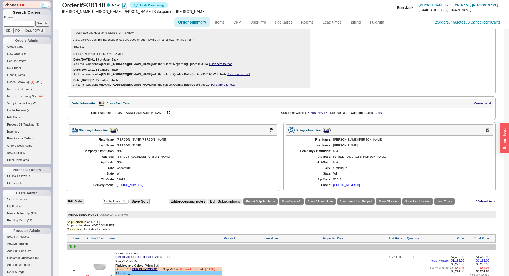
click at [256, 158] on div "[STREET_ADDRESS][PERSON_NAME]" at bounding box center [194, 156] width 155 height 3
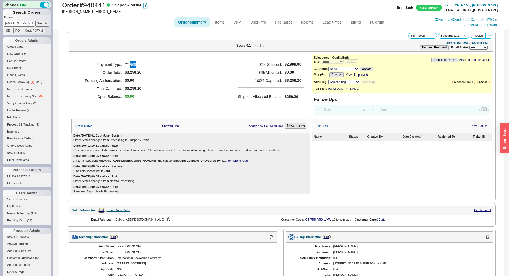
select select "*"
select select "LOW"
select select "3"
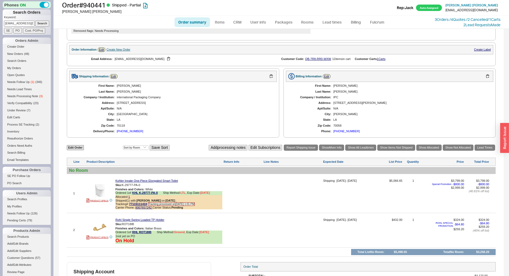
click at [130, 133] on div "[PHONE_NUMBER]" at bounding box center [130, 130] width 26 height 3
click at [477, 25] on link "2 Lead Request s Made" at bounding box center [482, 24] width 37 height 5
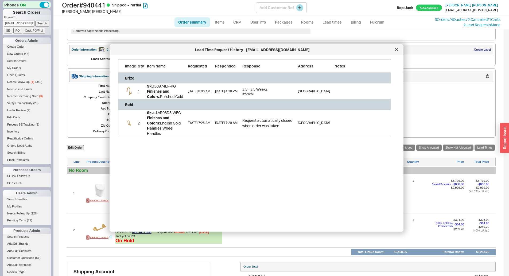
scroll to position [73, 269]
click at [476, 15] on div "Order # 940441 Shipped - Partial [PERSON_NAME] Add Customer Ref Rep: Jack Auto …" at bounding box center [281, 8] width 456 height 16
click at [474, 17] on div "3 Orders / 4 Quotes / 2 Cancelled / 1 Carts" at bounding box center [468, 19] width 66 height 5
click at [469, 21] on link "3 Orders / 4 Quotes / 2 Cancelled" at bounding box center [461, 19] width 53 height 5
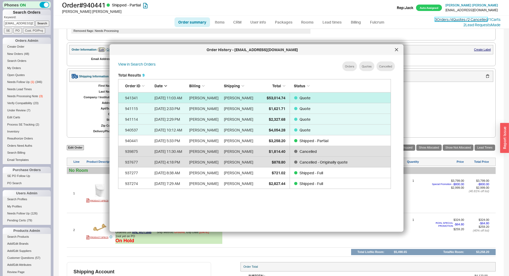
scroll to position [160, 278]
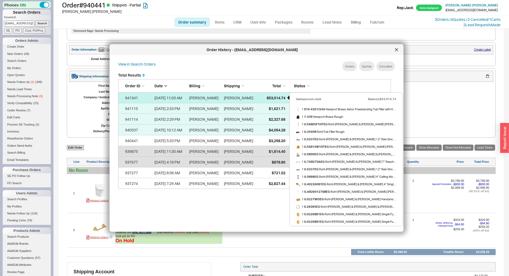
click at [271, 98] on span "$53,014.74" at bounding box center [276, 97] width 19 height 5
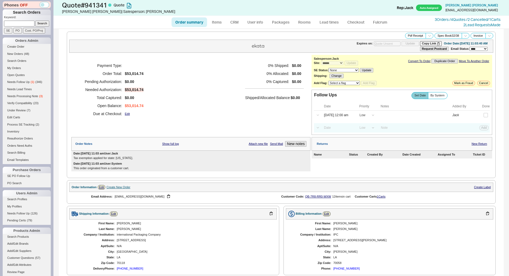
select select "*"
select select "LOW"
select select "3"
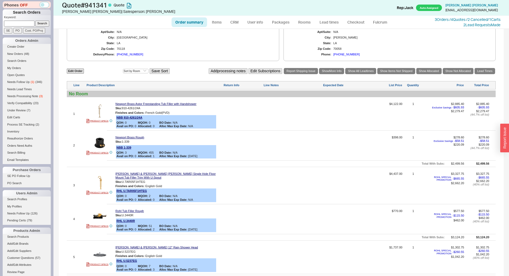
scroll to position [53, 0]
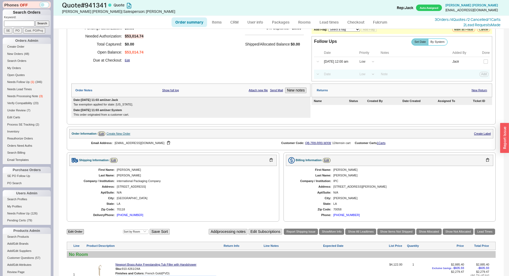
click at [204, 176] on div "[PERSON_NAME]" at bounding box center [194, 175] width 155 height 3
click at [217, 103] on div "Tax exemption applied for state: [US_STATE]." at bounding box center [191, 104] width 235 height 3
click at [223, 70] on div "Payment Type: Order Total: $53,014.74 Pending Authorization: $0.00 Needed Autho…" at bounding box center [190, 36] width 239 height 70
drag, startPoint x: 30, startPoint y: 24, endPoint x: 40, endPoint y: 22, distance: 10.5
click at [30, 24] on input at bounding box center [19, 24] width 30 height 6
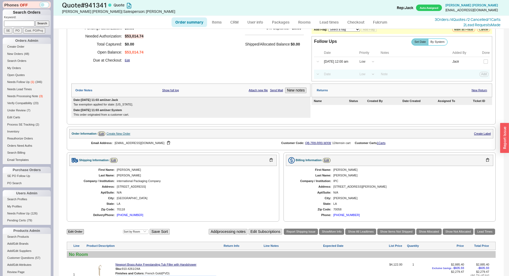
paste input "915309"
type input "915309"
click at [40, 22] on input "Search" at bounding box center [42, 24] width 14 height 6
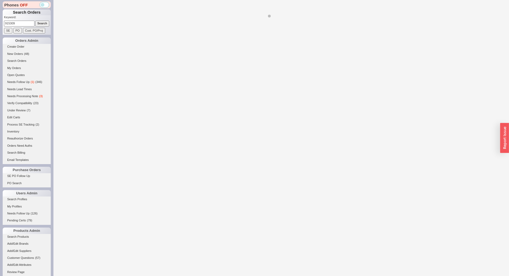
select select "*"
select select "LOW"
select select "3"
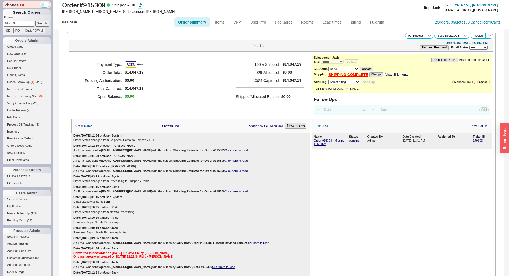
click at [279, 76] on div "100 % Shipped: $14,047.19 0 % Allocated: $0.00 100 % Captured: $14,047.19" at bounding box center [269, 72] width 66 height 24
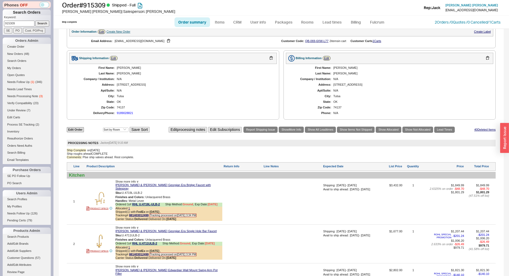
scroll to position [267, 0]
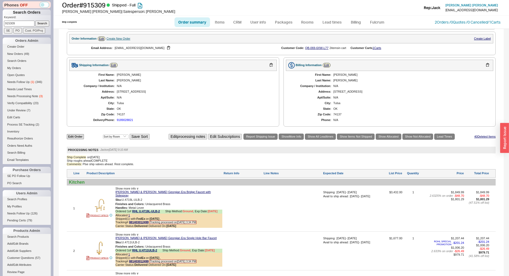
click at [230, 105] on div "Tulsa" at bounding box center [194, 102] width 155 height 3
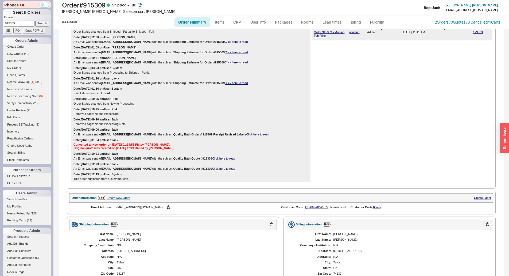
scroll to position [0, 0]
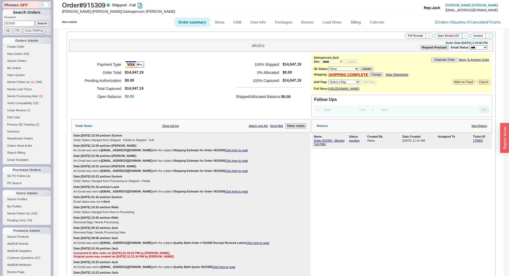
click at [458, 17] on div "Ship complete Order summary Items CRM User info Packages Rooms Lead times Billi…" at bounding box center [281, 22] width 456 height 13
click at [458, 18] on div "Ship complete Order summary Items CRM User info Packages Rooms Lead times Billi…" at bounding box center [281, 22] width 456 height 13
click at [456, 24] on link "2 Orders / 0 Quotes / 0 Cancelled" at bounding box center [461, 22] width 53 height 5
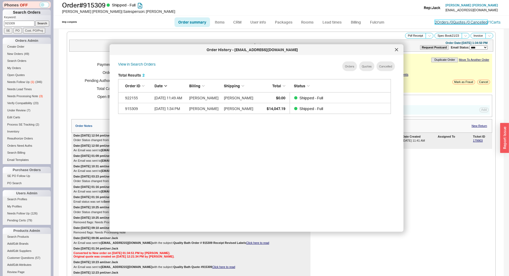
scroll to position [160, 278]
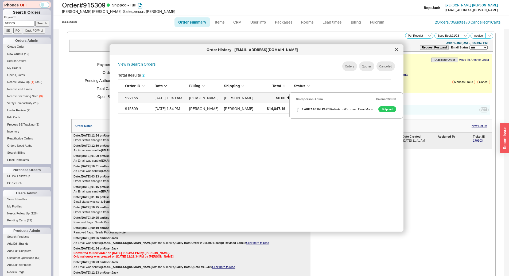
click at [275, 98] on div "$0.00" at bounding box center [272, 97] width 27 height 11
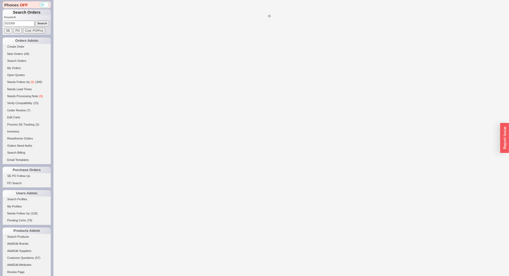
select select "*"
select select "LOW"
select select "3"
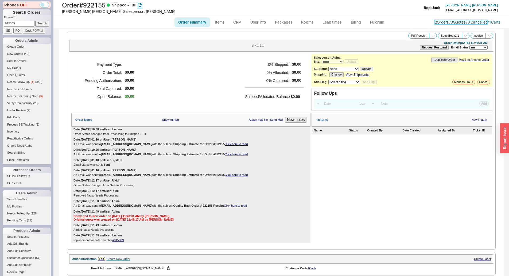
click at [453, 22] on link "2 Orders / 0 Quotes / 0 Cancelled" at bounding box center [461, 22] width 53 height 5
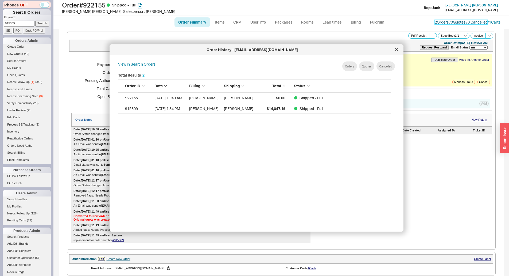
scroll to position [160, 278]
click at [252, 114] on div "View in Search Orders Orders Quotes Cancelled Total Results 2 Order ID Date Bil…" at bounding box center [261, 141] width 286 height 164
click at [262, 111] on div "$14,047.19" at bounding box center [272, 108] width 27 height 11
select select "*"
select select "LOW"
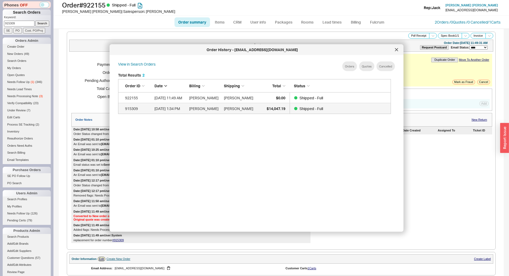
select select "3"
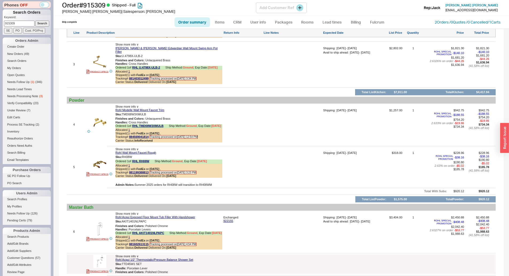
scroll to position [429, 0]
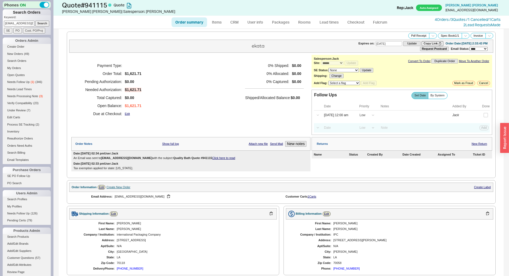
select select "*"
select select "LOW"
select select "3"
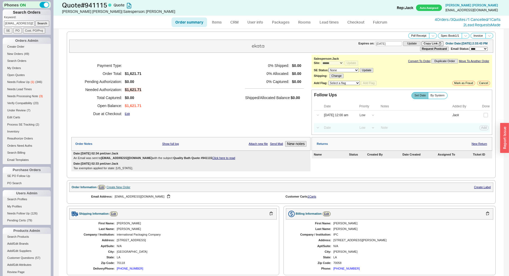
scroll to position [141, 0]
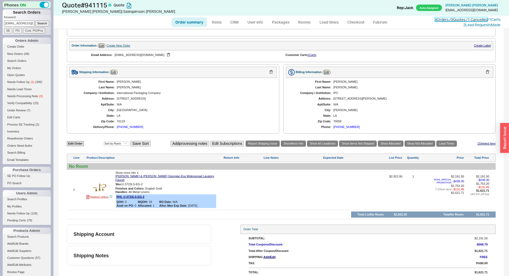
drag, startPoint x: 453, startPoint y: 20, endPoint x: 443, endPoint y: 29, distance: 13.6
click at [453, 20] on link "4 Orders / 3 Quotes / 1 Cancelled" at bounding box center [461, 19] width 53 height 5
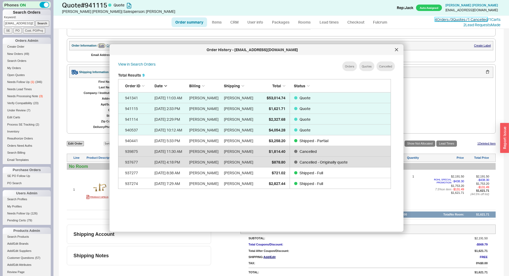
scroll to position [160, 278]
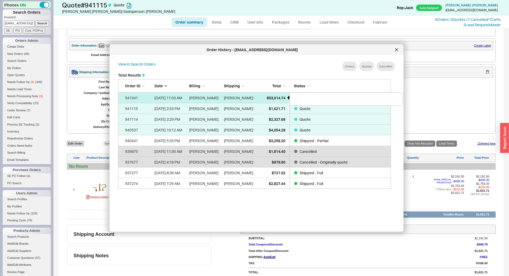
click at [263, 99] on div "$53,014.74" at bounding box center [272, 97] width 27 height 11
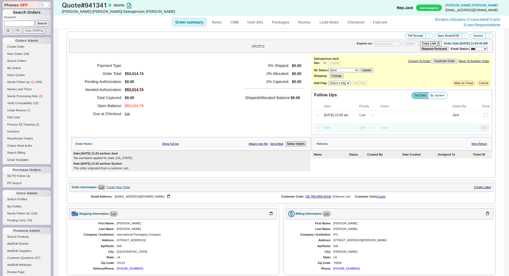
select select "*"
select select "LOW"
select select "3"
select select "*"
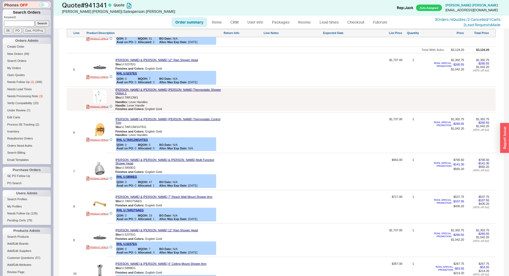
scroll to position [160, 0]
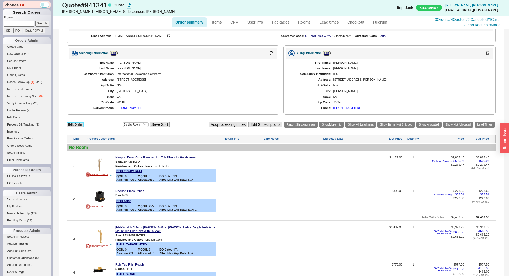
click at [74, 123] on link "Edit Order" at bounding box center [75, 124] width 17 height 5
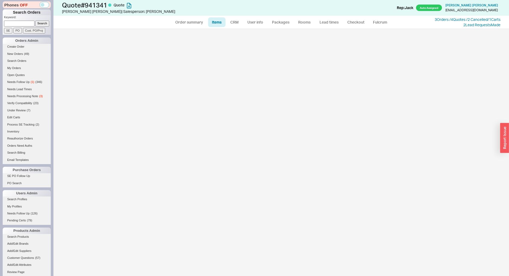
select select "3"
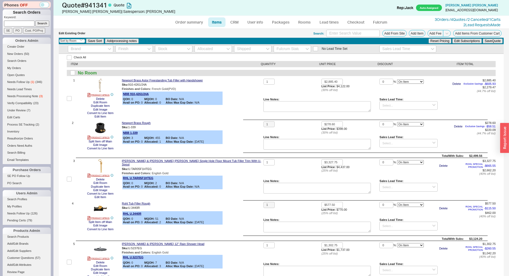
click at [230, 109] on div "Newport Brass Astor Freestanding Tub Filler with Handshower Sku: 910-4261/24A F…" at bounding box center [192, 99] width 140 height 40
click at [205, 135] on span "NBB 1-339" at bounding box center [172, 133] width 99 height 4
click at [185, 25] on link "Order summary" at bounding box center [190, 22] width 36 height 10
select select "*"
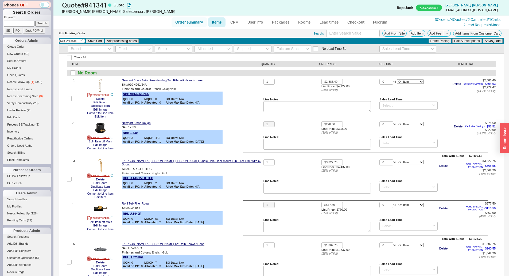
select select "LOW"
select select "3"
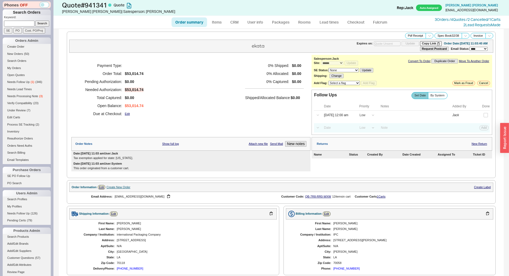
click at [206, 48] on div "**********" at bounding box center [281, 46] width 424 height 13
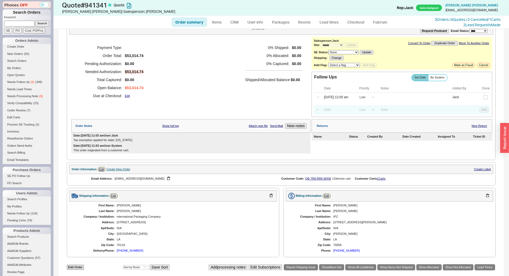
scroll to position [27, 0]
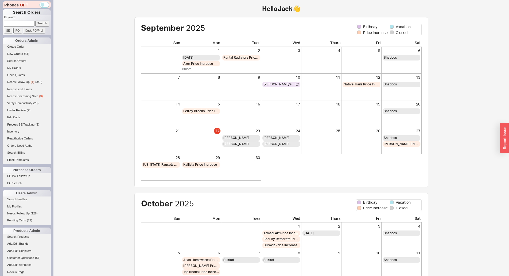
click at [20, 22] on input at bounding box center [19, 24] width 30 height 6
click at [61, 26] on div "Hello Jack 👋 [DEMOGRAPHIC_DATA] Birthday Vacation Price Increase Closed Sun Mon…" at bounding box center [281, 184] width 456 height 368
click at [21, 75] on link "Open Quotes" at bounding box center [27, 75] width 48 height 6
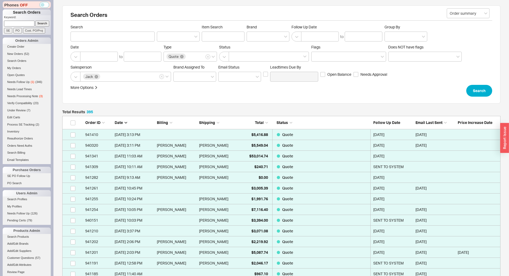
scroll to position [4234, 434]
click at [89, 90] on div "More Options Sites Excluded From Reviews Converted By Amount Over Shipping or B…" at bounding box center [234, 91] width 326 height 12
click at [87, 89] on div "More Options" at bounding box center [82, 87] width 23 height 5
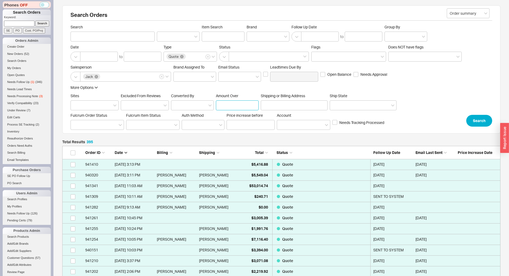
click at [236, 107] on input "Amount Over" at bounding box center [237, 105] width 43 height 10
type input "1000"
click button "Search" at bounding box center [480, 121] width 26 height 12
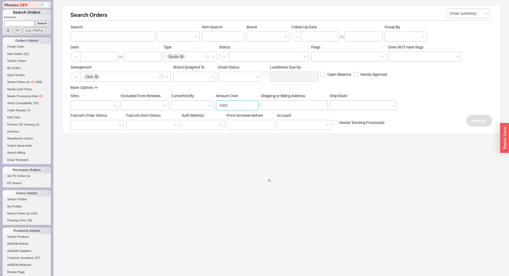
click at [235, 107] on input "1000" at bounding box center [237, 105] width 43 height 10
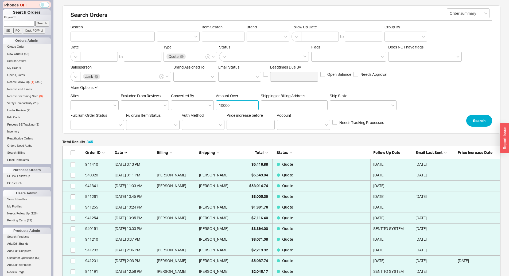
scroll to position [3699, 434]
type input "10000"
click at [477, 119] on button "Search" at bounding box center [480, 121] width 26 height 12
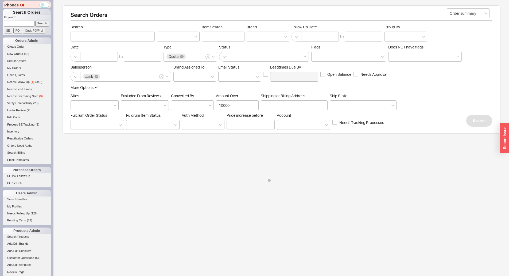
click at [466, 105] on div "More Options Sites Excluded From Reviews Converted By Amount Over 10000 Shippin…" at bounding box center [282, 106] width 422 height 42
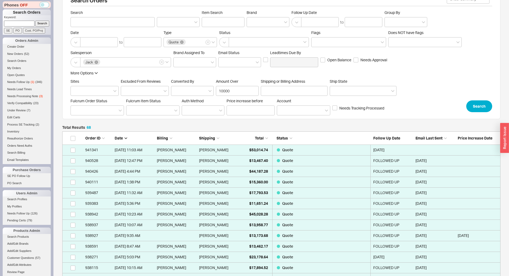
scroll to position [27, 0]
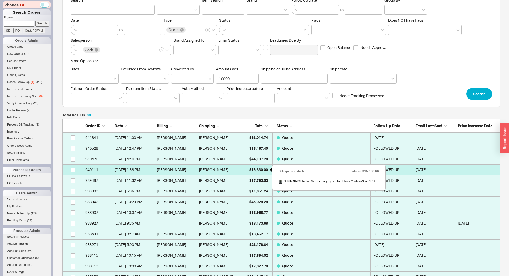
click at [247, 165] on div "$15,360.00" at bounding box center [254, 169] width 27 height 11
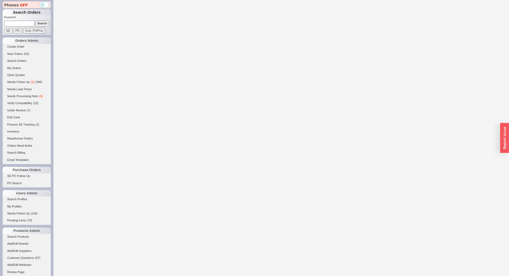
select select "*"
select select "LOW"
select select "3"
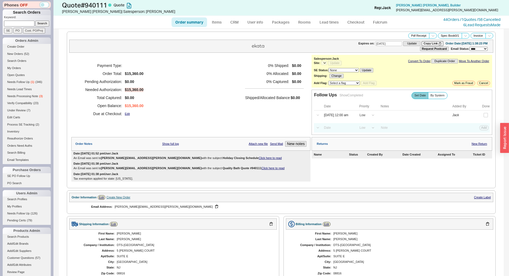
select select "*"
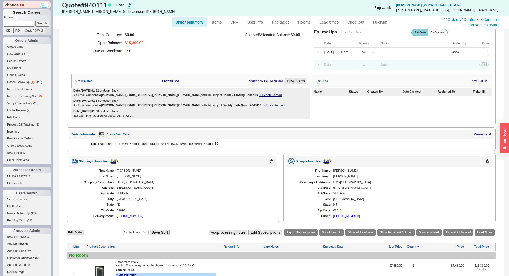
scroll to position [133, 0]
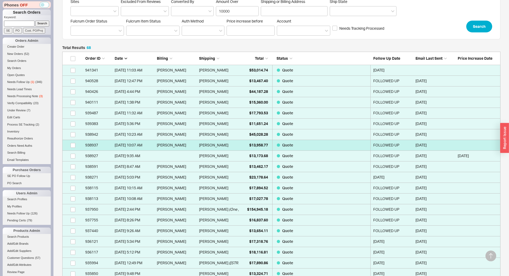
scroll to position [107, 0]
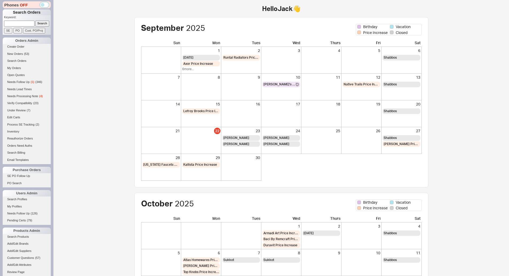
drag, startPoint x: 29, startPoint y: 24, endPoint x: 38, endPoint y: 24, distance: 8.8
click at [29, 24] on input at bounding box center [19, 24] width 30 height 6
paste input "[PERSON_NAME][EMAIL_ADDRESS][PERSON_NAME][DOMAIN_NAME]"
type input "[PERSON_NAME][EMAIL_ADDRESS][PERSON_NAME][DOMAIN_NAME]"
click at [38, 24] on input "Search" at bounding box center [42, 24] width 14 height 6
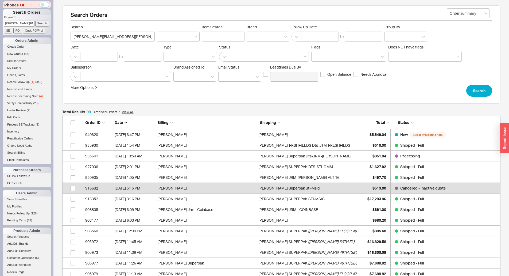
scroll to position [1068, 434]
click at [355, 132] on div "AHMED MAHMUD" at bounding box center [308, 134] width 98 height 11
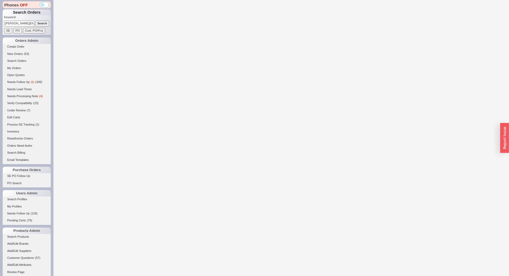
select select "*"
select select "LOW"
select select "3"
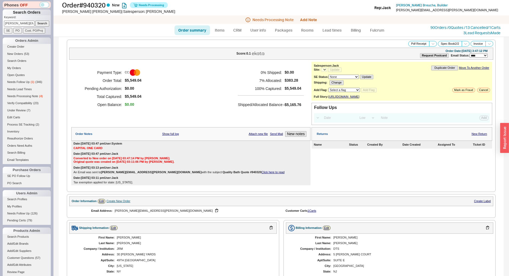
select select "*"
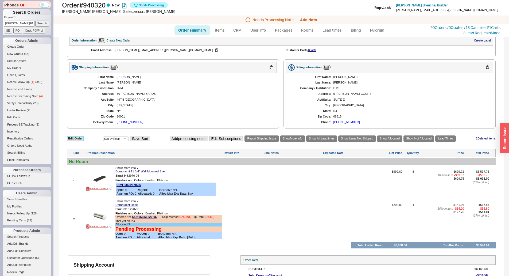
click at [75, 141] on link "Edit Order" at bounding box center [75, 138] width 17 height 5
select select "3"
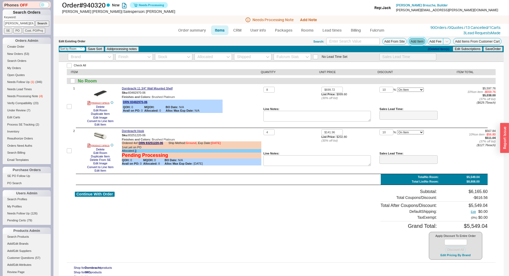
click at [413, 40] on button "Add Item" at bounding box center [417, 41] width 17 height 7
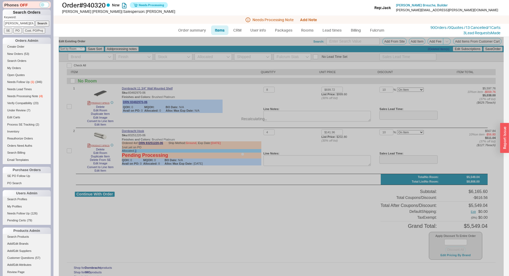
select select "ON_CHECKOUT_AGGREGATED"
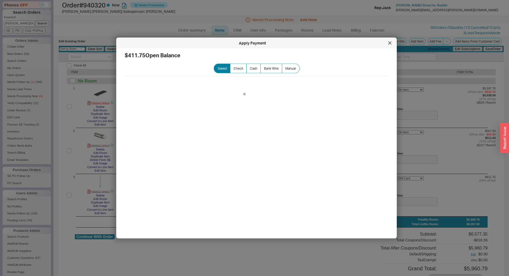
click at [448, 112] on div at bounding box center [254, 138] width 509 height 276
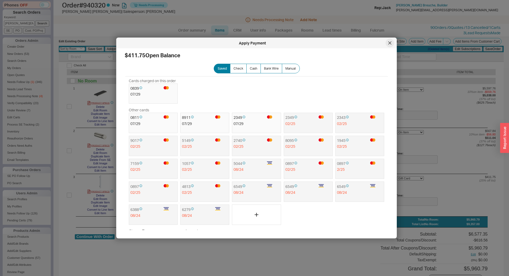
click at [391, 43] on icon at bounding box center [390, 42] width 3 height 3
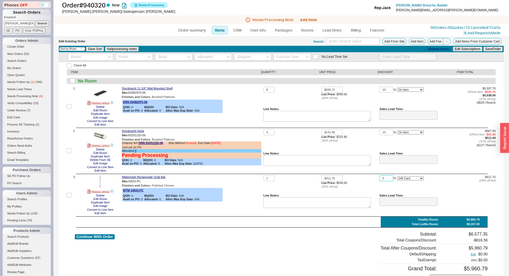
click at [387, 179] on input "0" at bounding box center [387, 178] width 14 height 6
type input "10"
click at [400, 179] on select "On Item On Bottom Gift Card" at bounding box center [410, 178] width 27 height 4
select select "ON_ITEM"
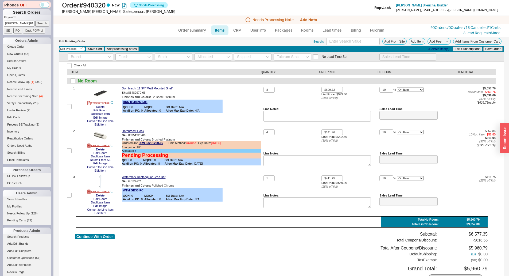
click at [397, 176] on select "On Item On Bottom Gift Card" at bounding box center [410, 178] width 27 height 4
click at [489, 48] on button "Save Order" at bounding box center [493, 49] width 19 height 5
click at [357, 30] on link "Billing" at bounding box center [356, 30] width 19 height 10
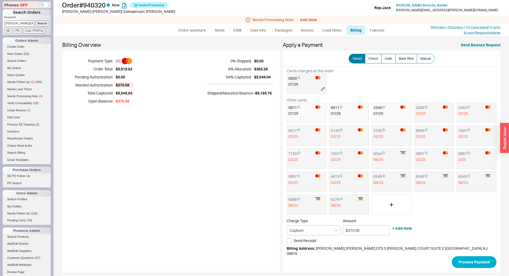
click at [300, 86] on div "07 / 29" at bounding box center [307, 84] width 37 height 5
click at [452, 256] on button "Process Payment" at bounding box center [474, 262] width 45 height 12
click at [243, 31] on link "CRM" at bounding box center [238, 30] width 16 height 10
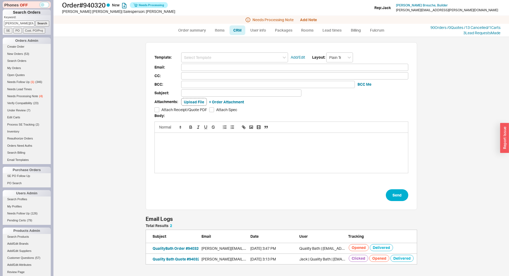
scroll to position [37, 268]
drag, startPoint x: 246, startPoint y: 51, endPoint x: 245, endPoint y: 54, distance: 2.8
click at [246, 51] on div "Template: Add/Edit Layout: Plain Text Email: CC: BCC: BCC Me Subject: Attachmen…" at bounding box center [282, 126] width 272 height 168
click at [245, 55] on input at bounding box center [234, 57] width 107 height 10
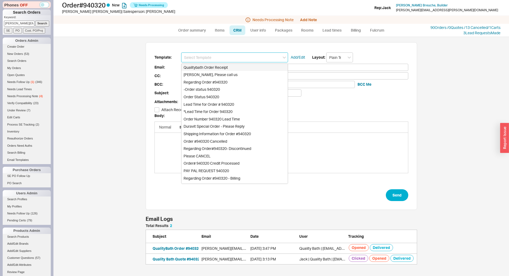
click at [231, 69] on div "Qualitybath Order Receipt" at bounding box center [235, 67] width 106 height 7
type input "Receipt"
type input "Brooke.Novak@dts-america.com"
type input "Quality Bath Order # 940320 Receipt"
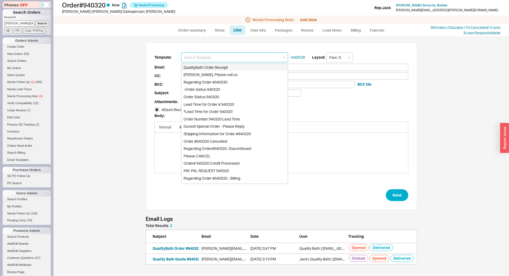
checkbox input "true"
type input "Qualitybath Order Receipt"
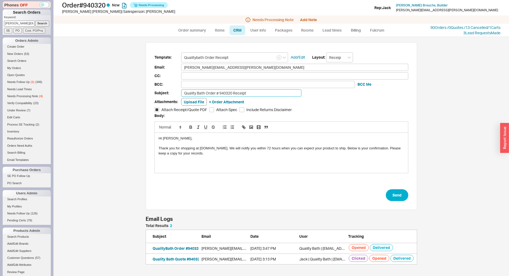
click at [259, 93] on input "Quality Bath Order # 940320 Receipt" at bounding box center [241, 92] width 120 height 7
type input "Quality Bath Order # 940320 Receipt Revised"
click at [396, 196] on button "Send" at bounding box center [397, 195] width 22 height 12
select select "*"
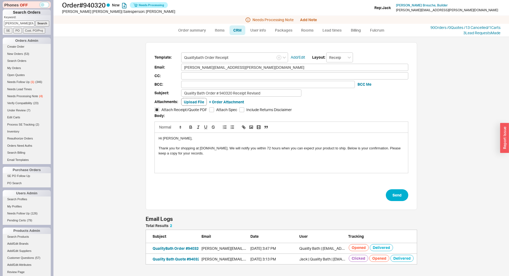
select select "LOW"
select select "3"
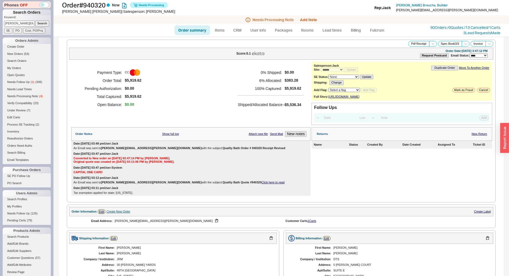
drag, startPoint x: 221, startPoint y: 88, endPoint x: 242, endPoint y: 87, distance: 21.5
click at [221, 88] on div "Payment Type: CC Order Total: $5,919.62 Pending Authorization: $0.00 Total Capt…" at bounding box center [190, 88] width 239 height 53
click at [233, 88] on div "Payment Type: CC Order Total: $5,919.62 Pending Authorization: $0.00 Total Capt…" at bounding box center [190, 88] width 239 height 53
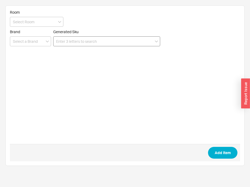
click at [132, 39] on input at bounding box center [106, 41] width 107 height 10
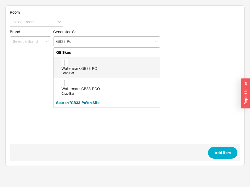
click at [97, 67] on div "Watermark GB33-PC" at bounding box center [109, 68] width 96 height 5
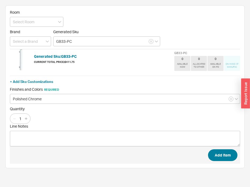
type input "GB33-PC"
click at [221, 149] on button "Add Item" at bounding box center [222, 155] width 29 height 12
